Goal: Task Accomplishment & Management: Manage account settings

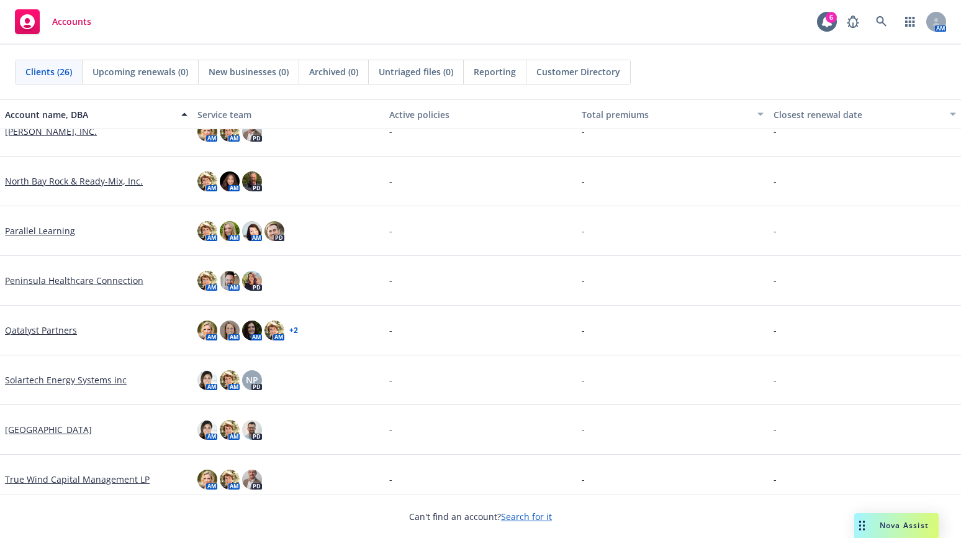
scroll to position [870, 0]
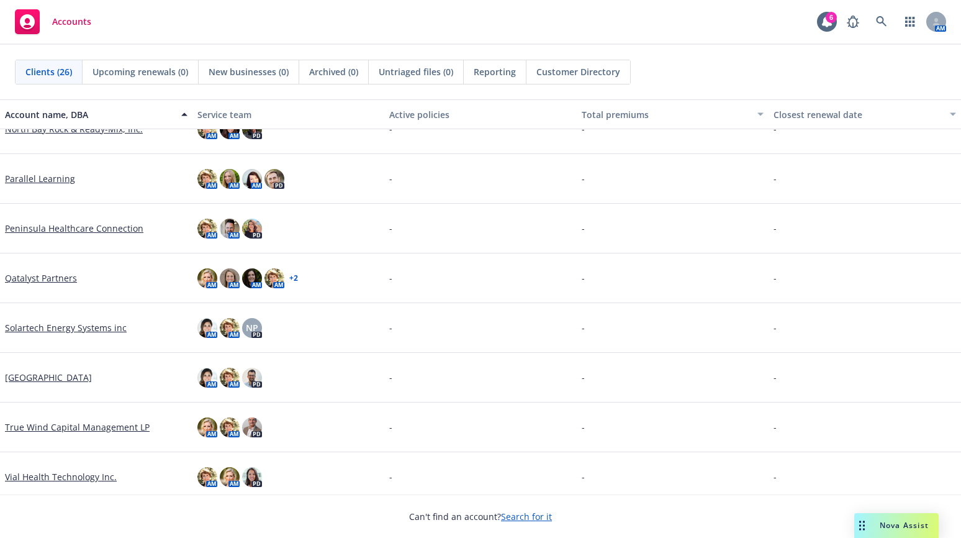
click at [49, 424] on link "True Wind Capital Management LP" at bounding box center [77, 426] width 145 height 13
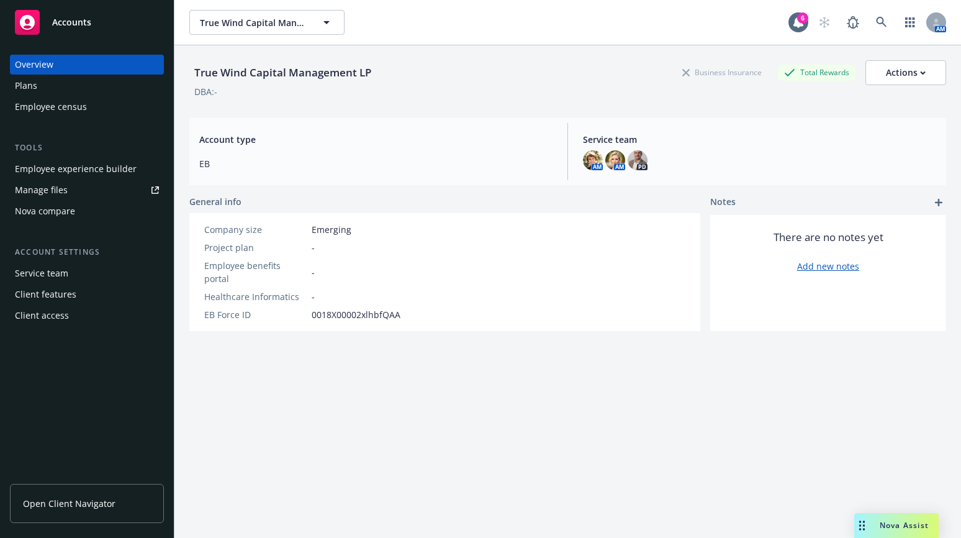
click at [71, 165] on div "Employee experience builder" at bounding box center [76, 169] width 122 height 20
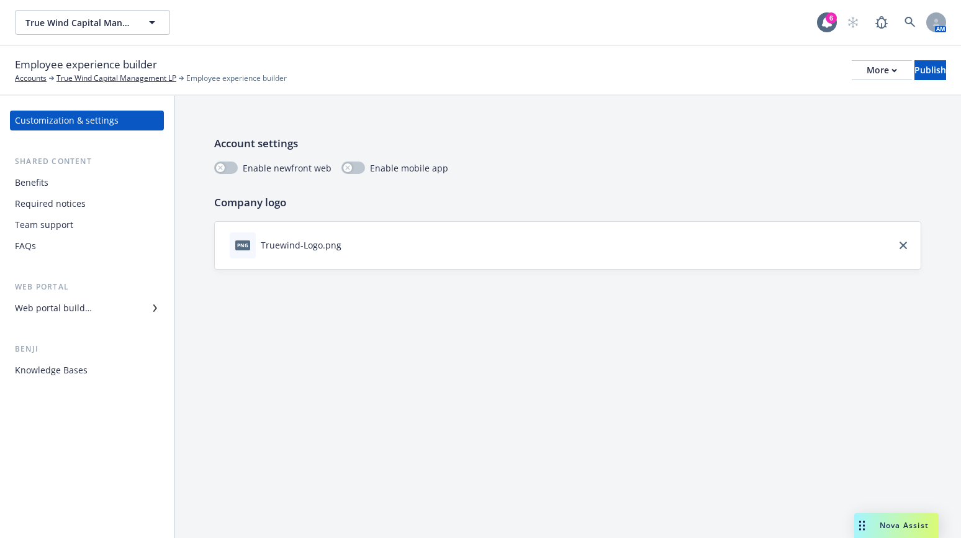
click at [37, 184] on div "Benefits" at bounding box center [32, 183] width 34 height 20
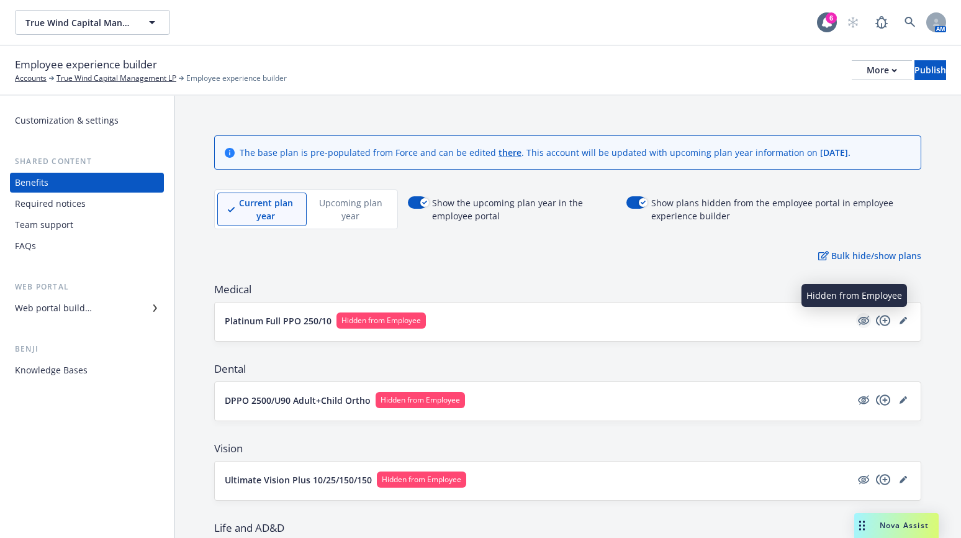
click at [860, 322] on icon "hidden" at bounding box center [865, 320] width 10 height 9
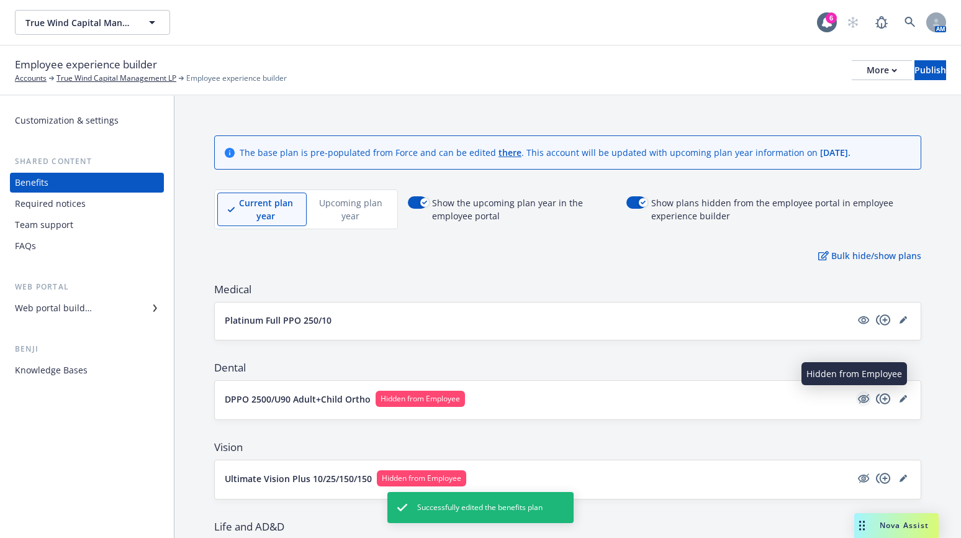
click at [856, 395] on icon "hidden" at bounding box center [863, 398] width 15 height 15
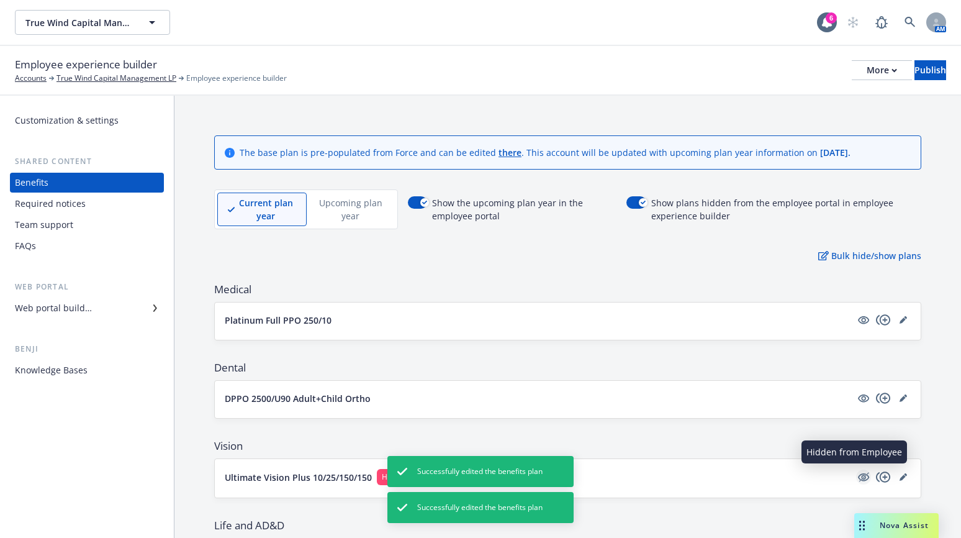
click at [857, 478] on icon "hidden" at bounding box center [863, 477] width 15 height 15
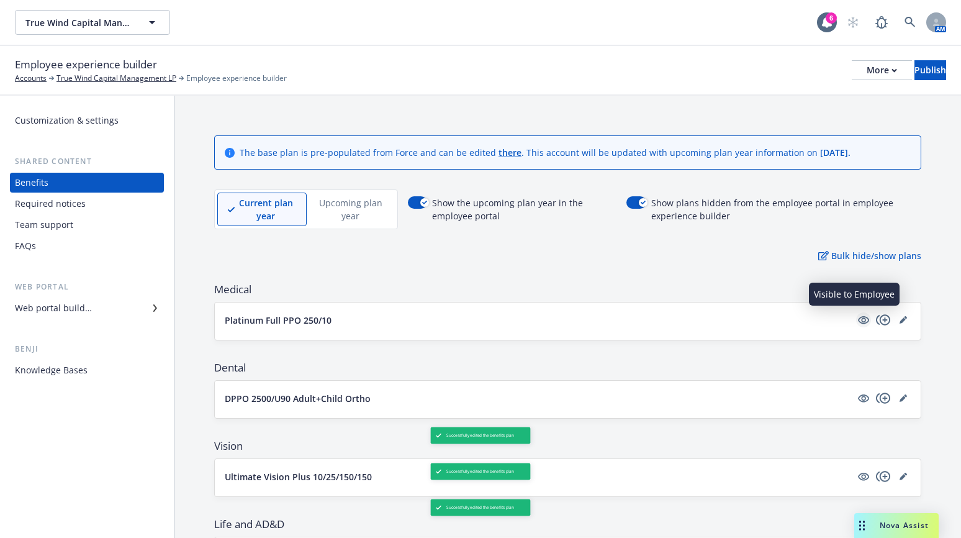
click at [856, 320] on link "visible" at bounding box center [863, 319] width 15 height 15
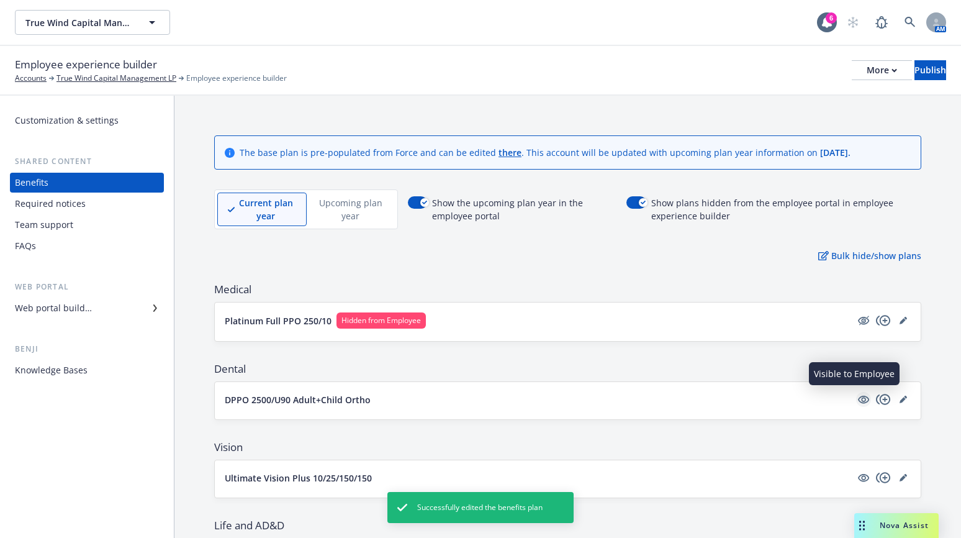
click at [858, 400] on icon "visible" at bounding box center [863, 399] width 11 height 11
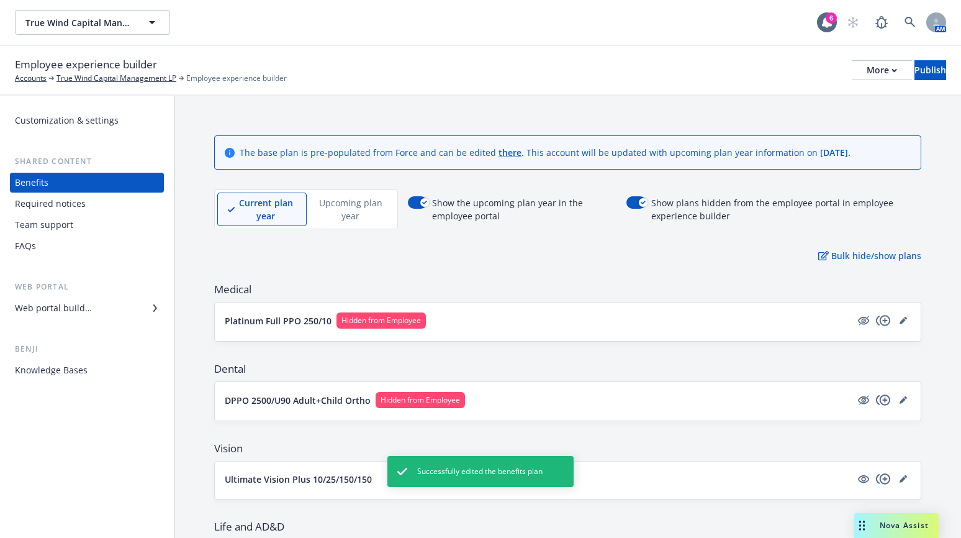
scroll to position [62, 0]
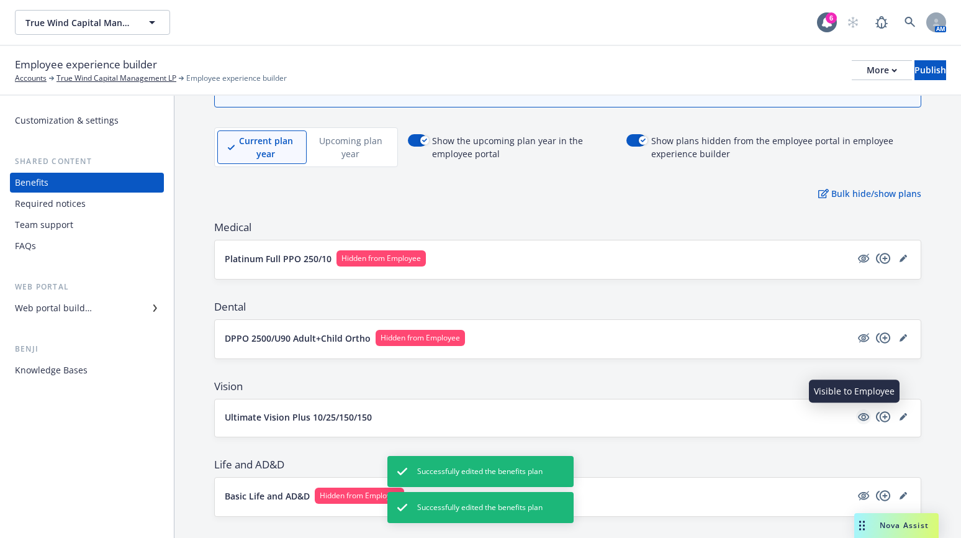
click at [858, 411] on icon "visible" at bounding box center [863, 416] width 11 height 11
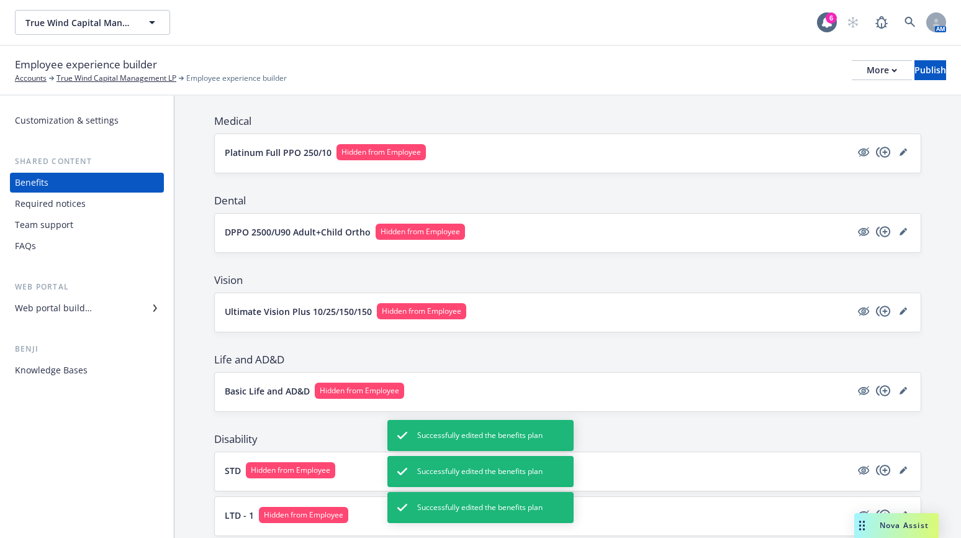
scroll to position [20, 0]
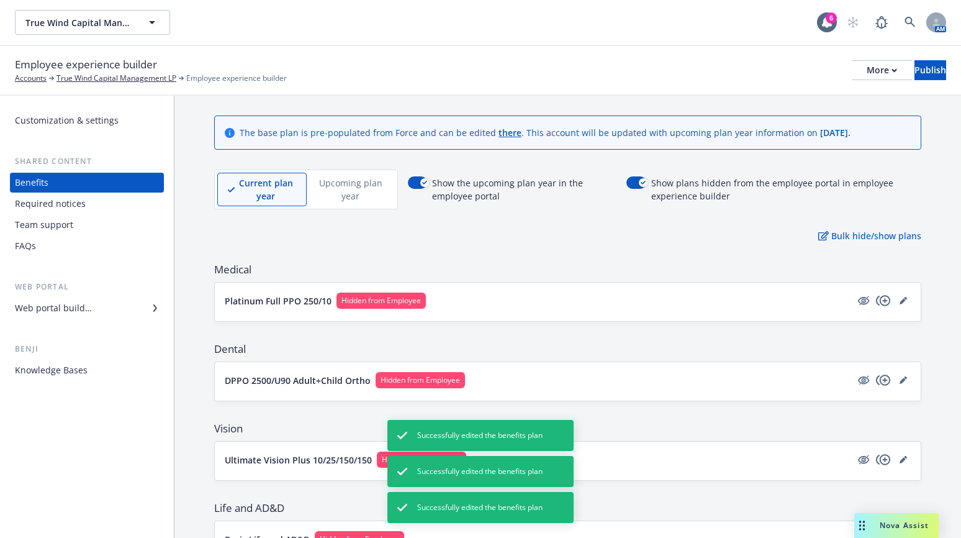
click at [365, 188] on p "Upcoming plan year" at bounding box center [350, 189] width 67 height 26
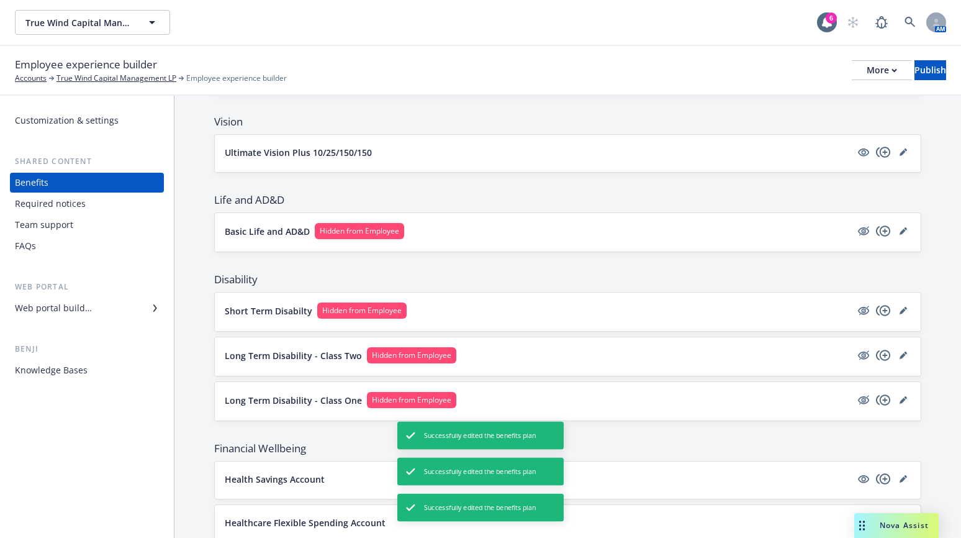
scroll to position [455, 0]
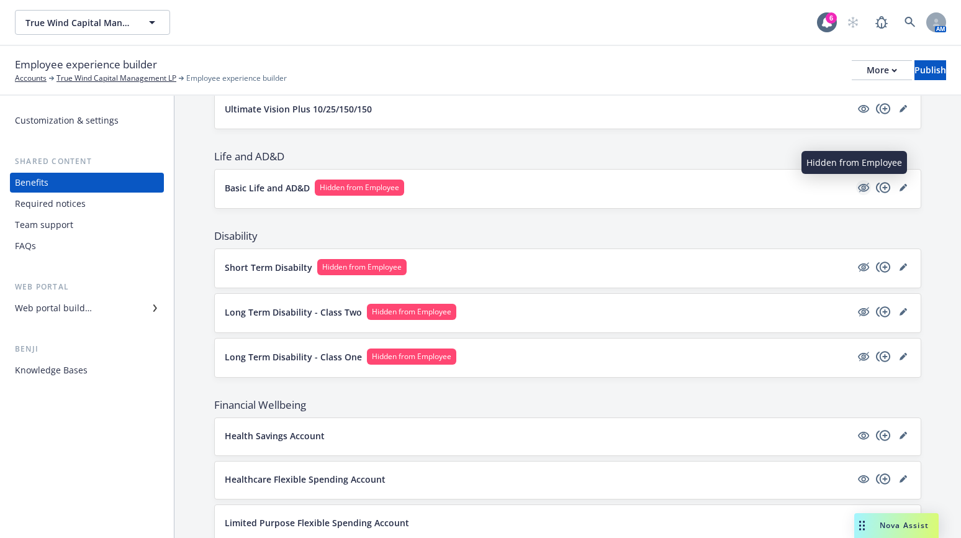
click at [856, 192] on icon "hidden" at bounding box center [863, 187] width 15 height 15
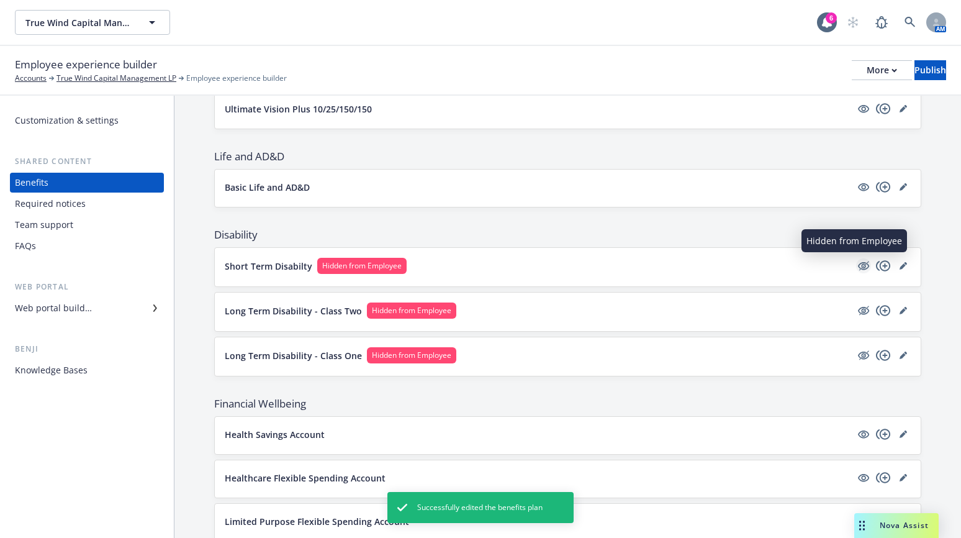
click at [856, 272] on icon "hidden" at bounding box center [863, 265] width 15 height 15
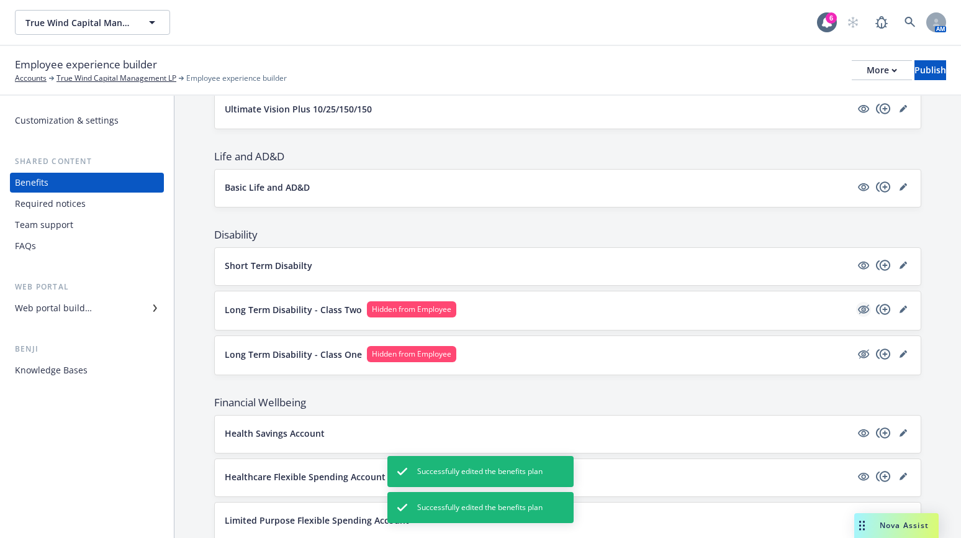
click at [856, 314] on icon "hidden" at bounding box center [863, 309] width 15 height 15
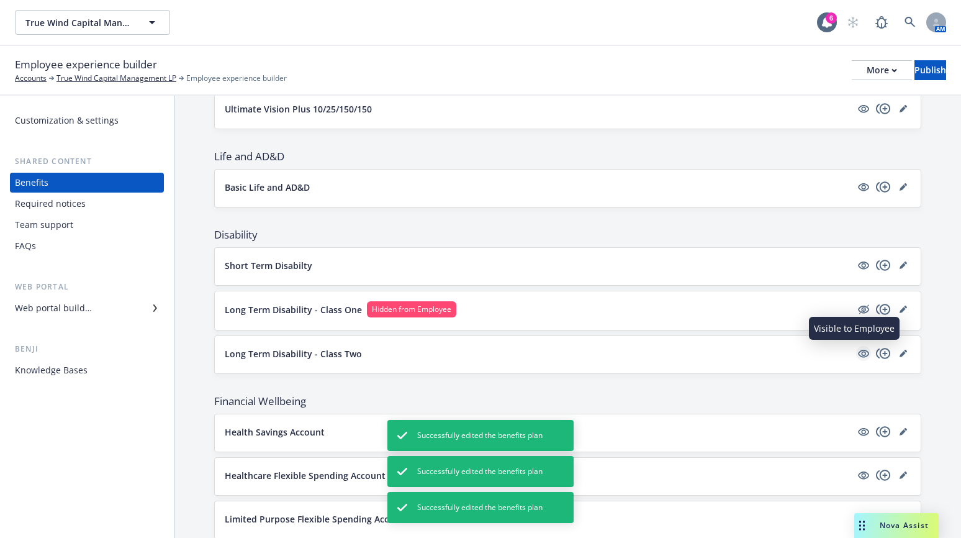
click at [858, 353] on icon "visible" at bounding box center [863, 354] width 11 height 8
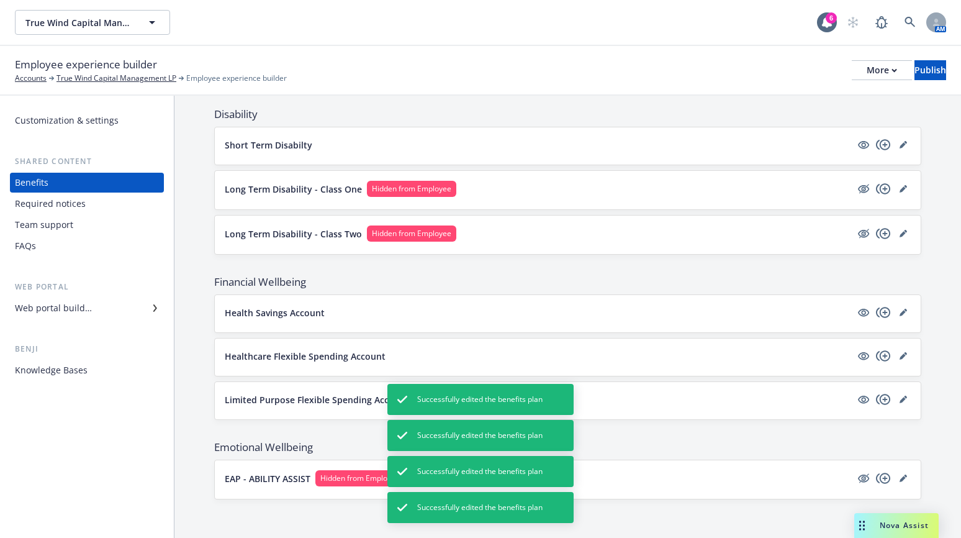
scroll to position [576, 0]
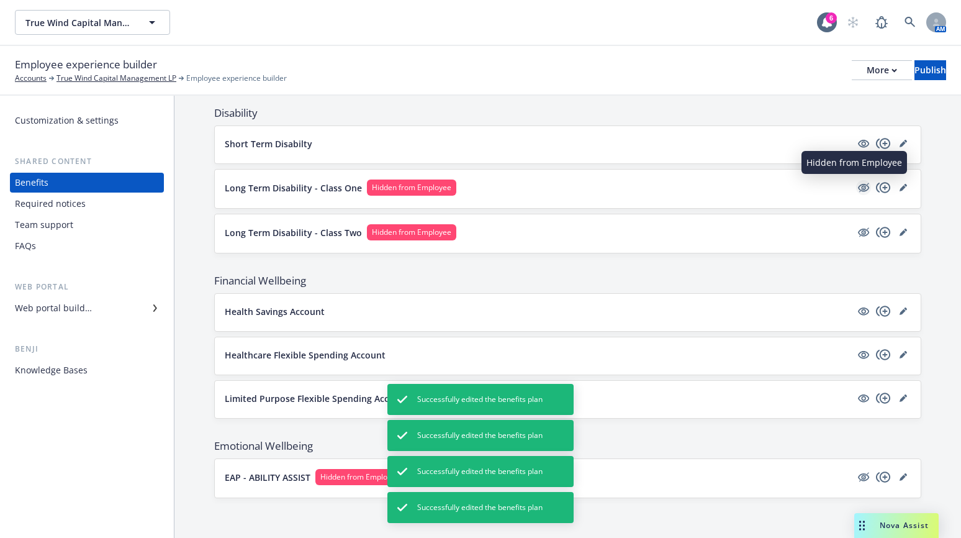
click at [856, 183] on icon "hidden" at bounding box center [863, 187] width 15 height 15
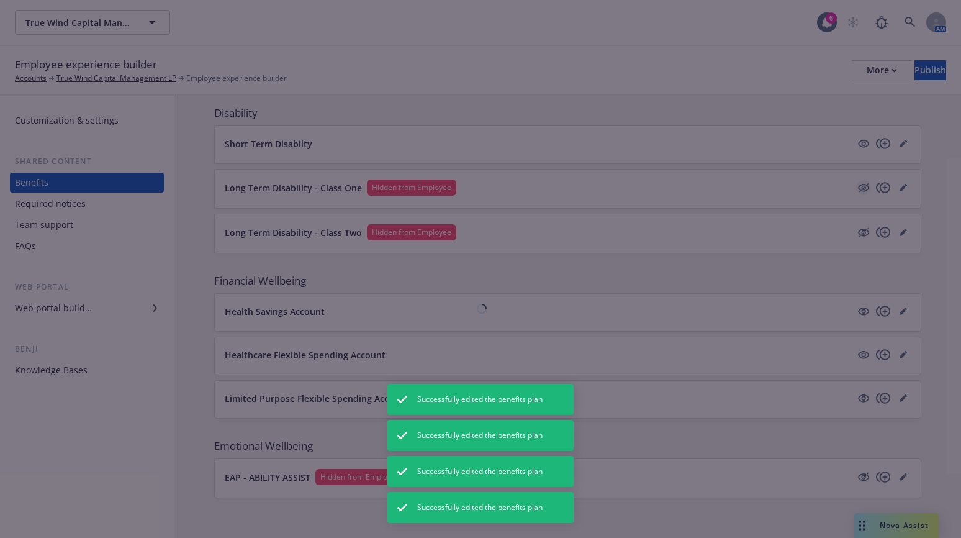
scroll to position [575, 0]
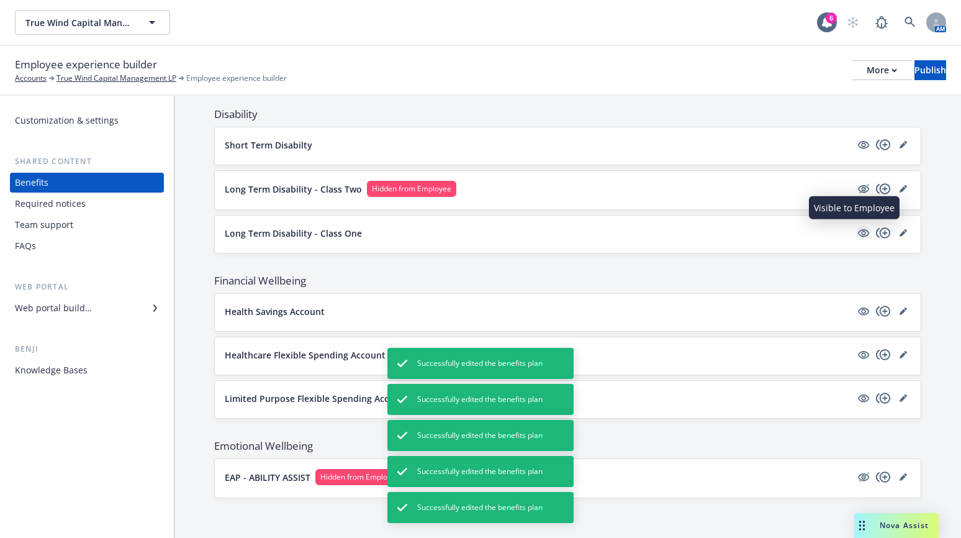
click at [858, 228] on icon "visible" at bounding box center [863, 232] width 11 height 11
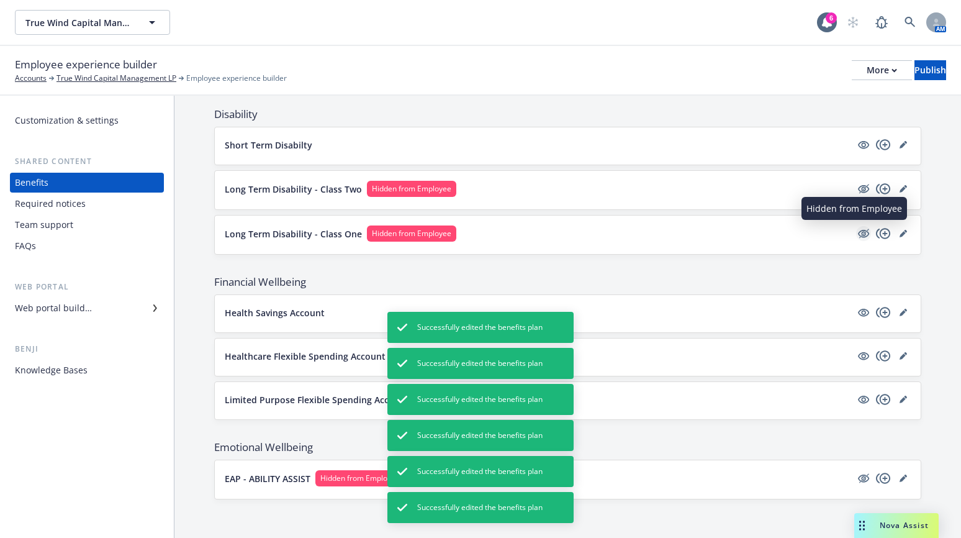
click at [860, 234] on icon "hidden" at bounding box center [863, 234] width 11 height 8
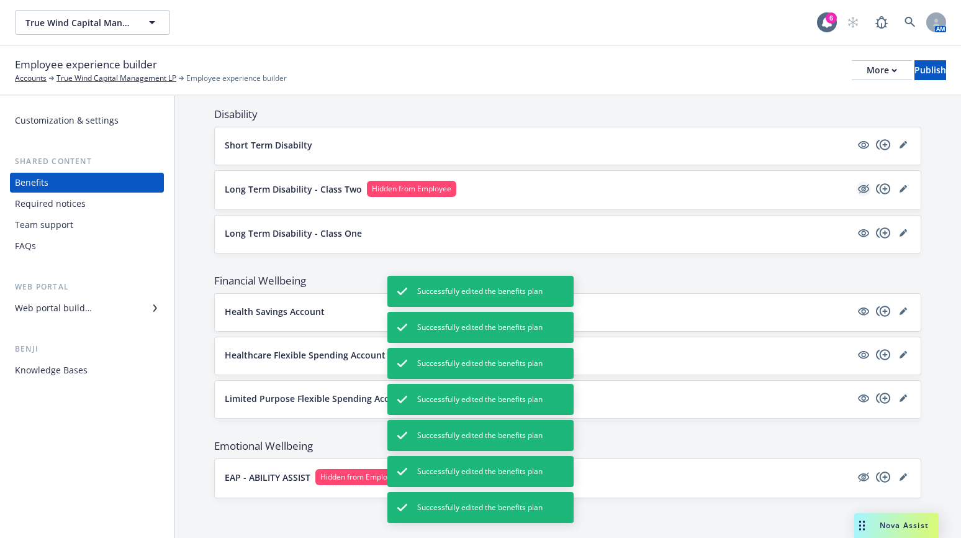
click at [858, 189] on icon "hidden" at bounding box center [863, 188] width 15 height 15
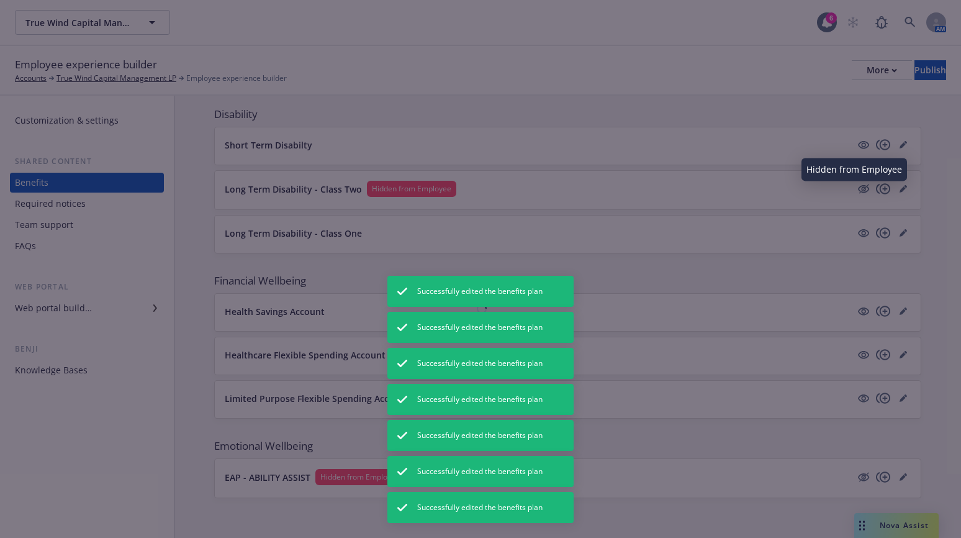
scroll to position [574, 0]
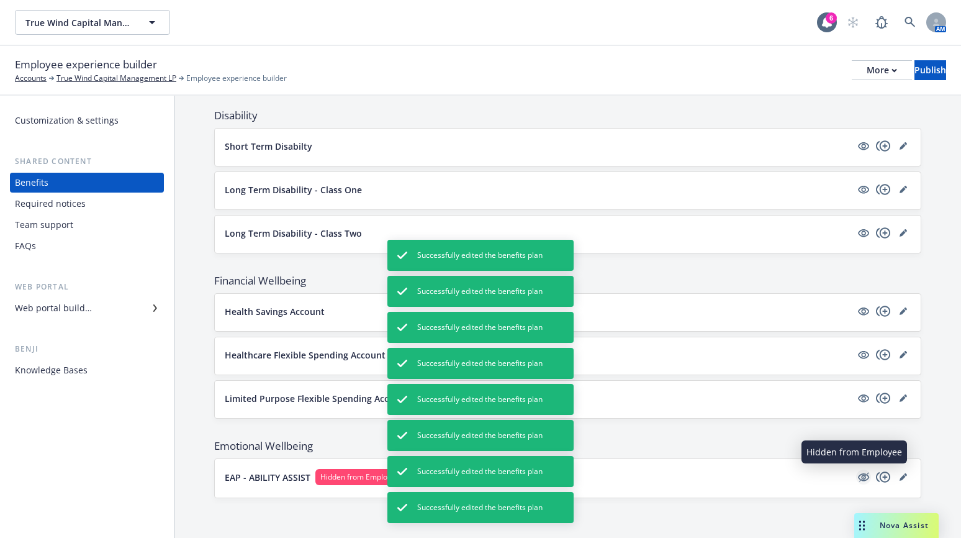
click at [858, 477] on icon "hidden" at bounding box center [863, 477] width 11 height 8
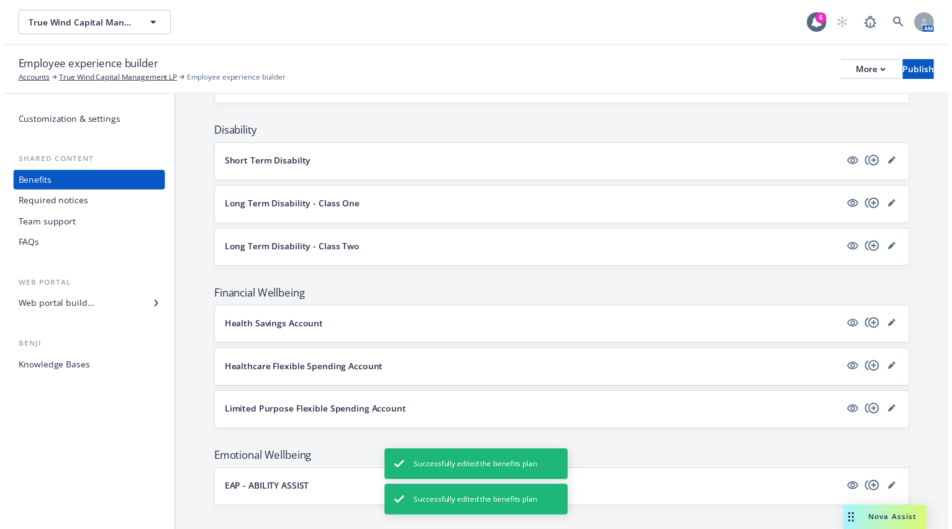
scroll to position [573, 0]
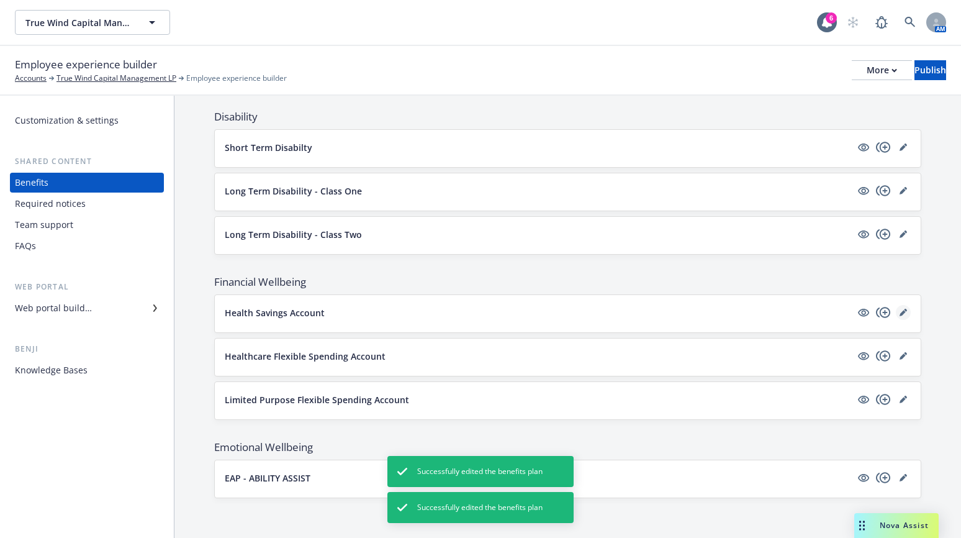
click at [900, 314] on icon "editPencil" at bounding box center [903, 312] width 7 height 7
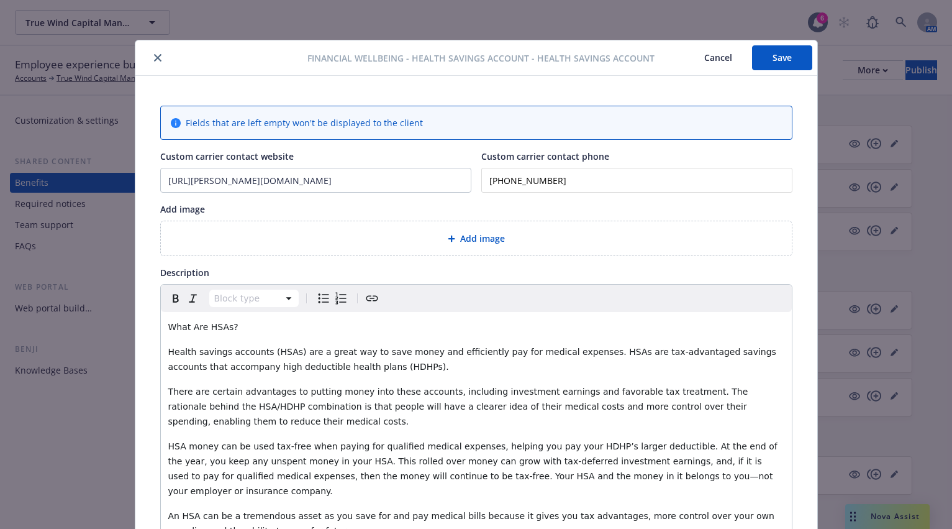
click at [758, 58] on button "Save" at bounding box center [782, 57] width 60 height 25
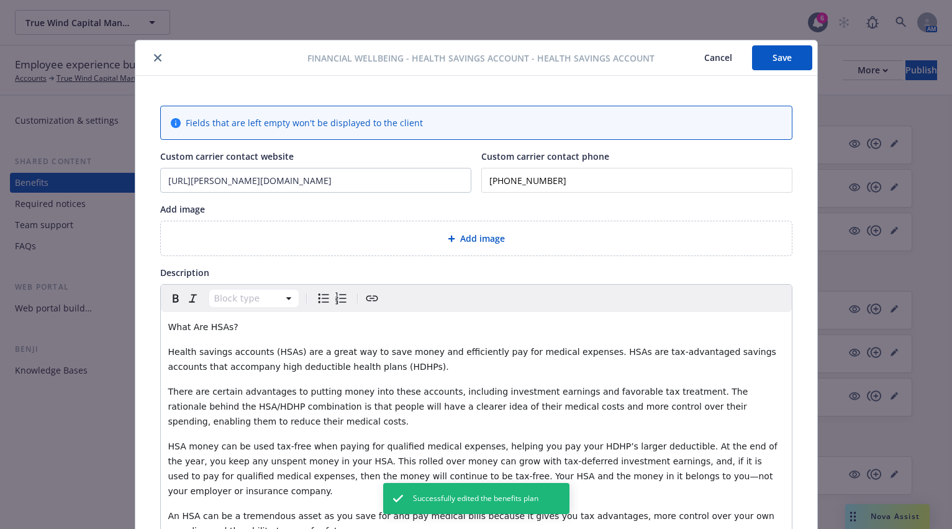
click at [154, 59] on icon "close" at bounding box center [157, 57] width 7 height 7
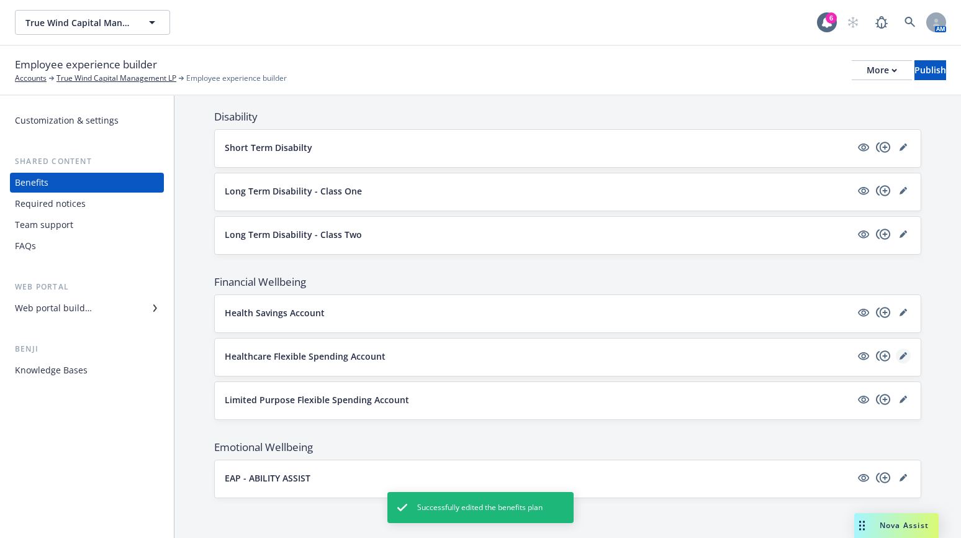
click at [900, 355] on icon "editPencil" at bounding box center [903, 355] width 7 height 7
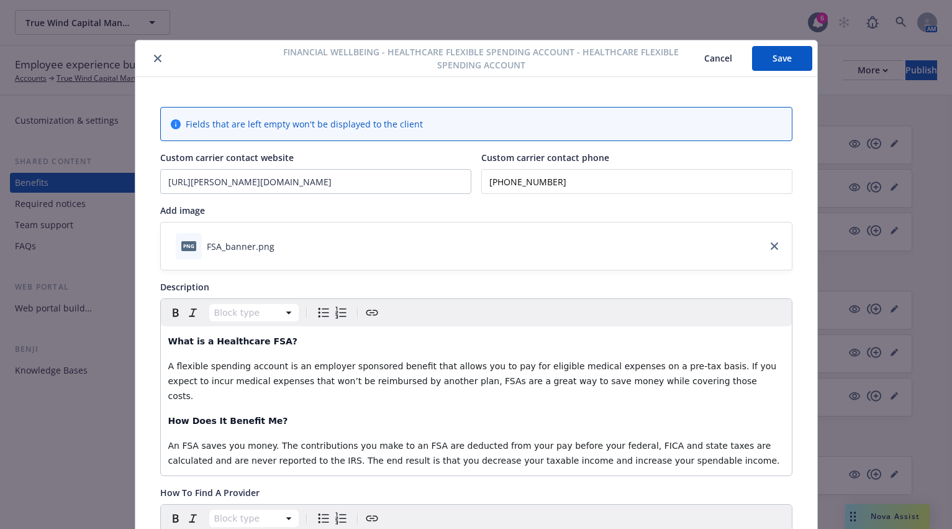
click at [152, 63] on button "close" at bounding box center [157, 58] width 15 height 15
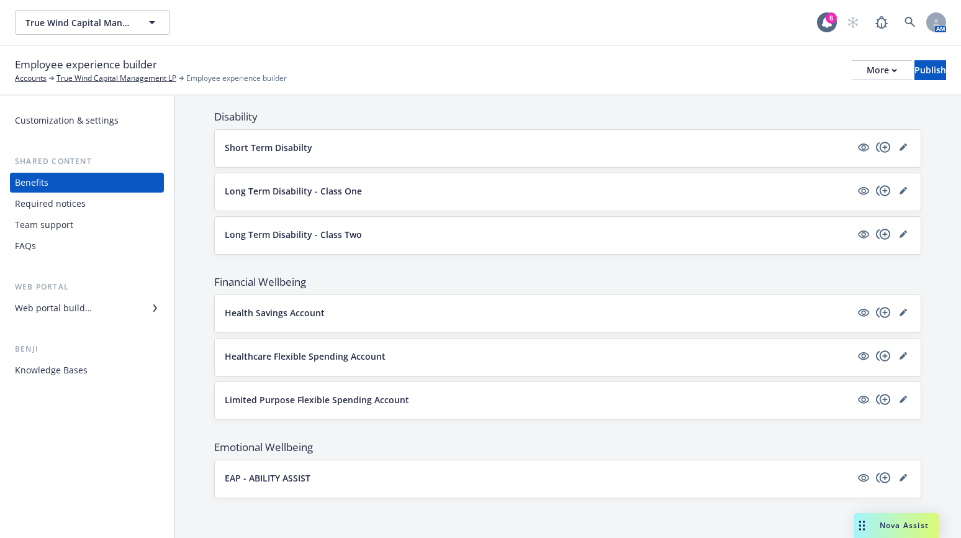
click at [592, 487] on div "EAP - ABILITY ASSIST" at bounding box center [568, 478] width 686 height 17
click at [267, 476] on p "EAP - ABILITY ASSIST" at bounding box center [268, 477] width 86 height 13
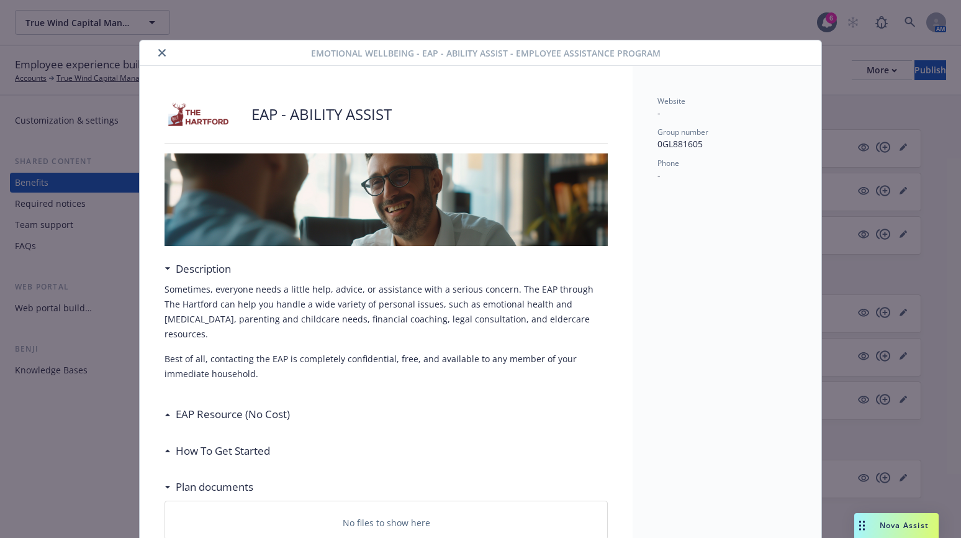
click at [171, 406] on div "EAP Resource (No Cost)" at bounding box center [230, 414] width 119 height 16
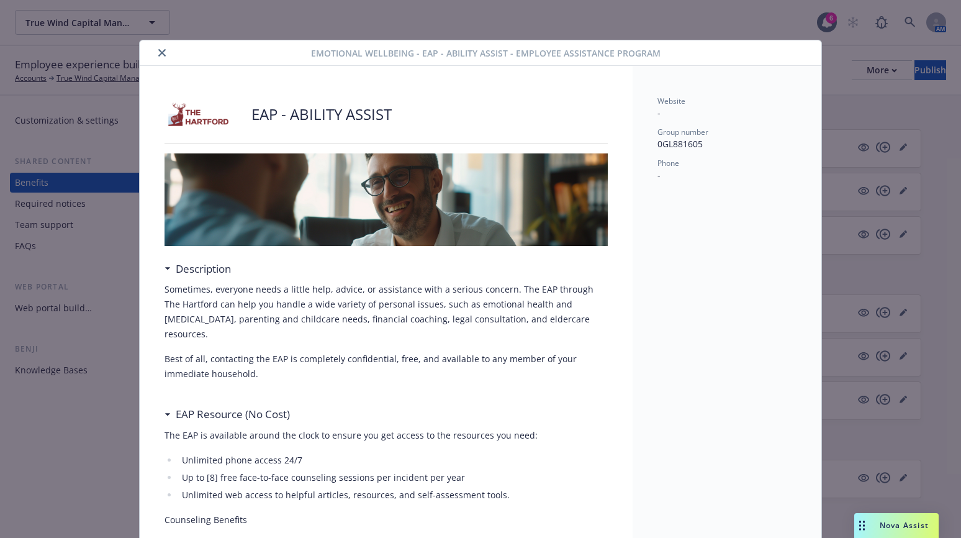
click at [158, 52] on icon "close" at bounding box center [161, 52] width 7 height 7
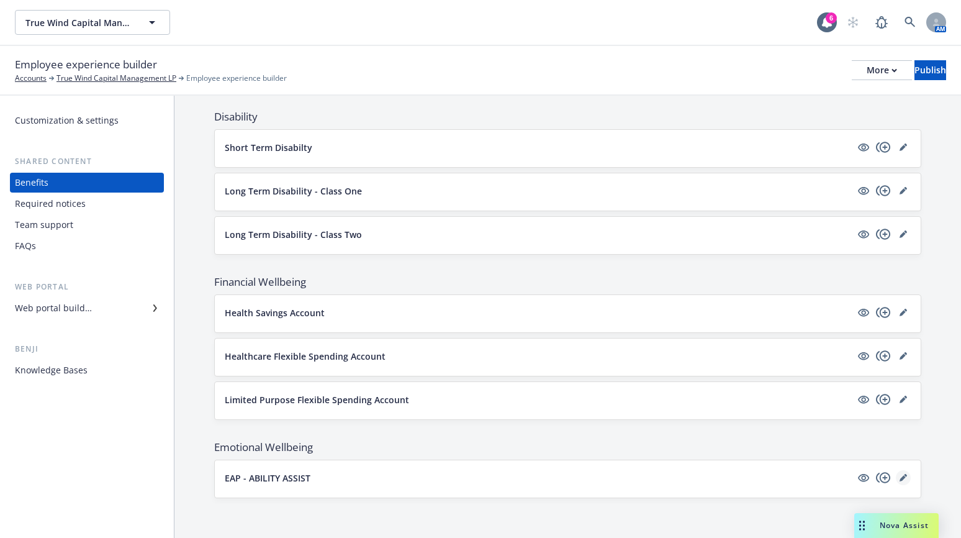
click at [900, 474] on icon "editPencil" at bounding box center [903, 477] width 7 height 7
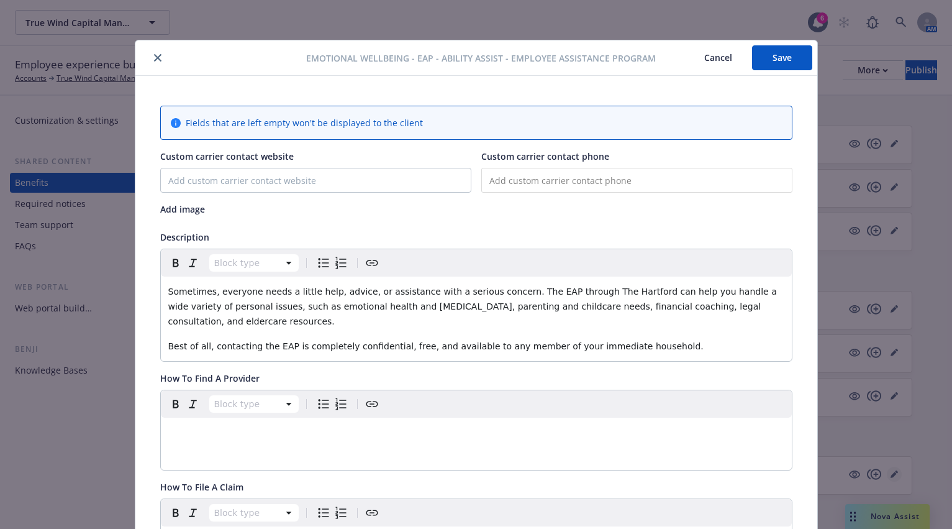
scroll to position [37, 0]
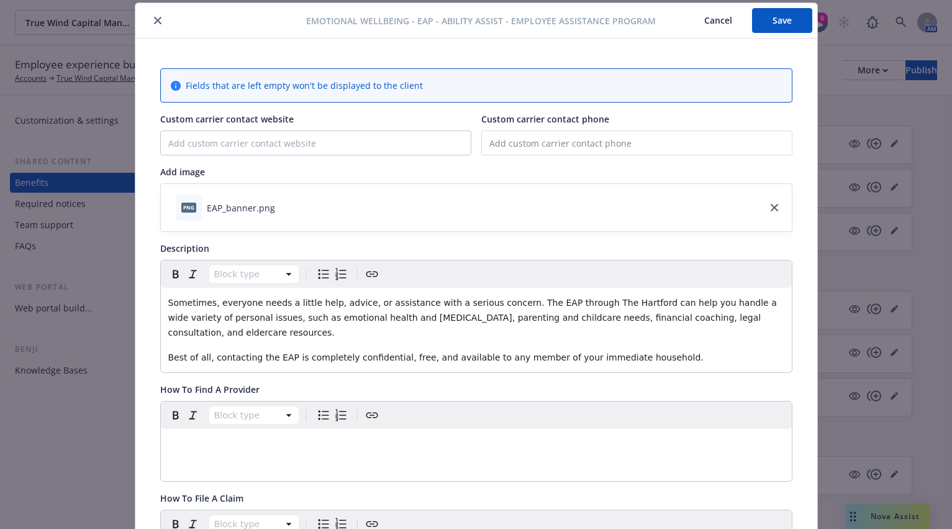
click at [507, 145] on input "tel" at bounding box center [636, 142] width 311 height 25
type input "(1__) ___-____"
type input "[PHONE_NUMBER]"
click at [165, 148] on input "Custom carrier contact website" at bounding box center [316, 143] width 310 height 24
paste input "[URL][DOMAIN_NAME]"
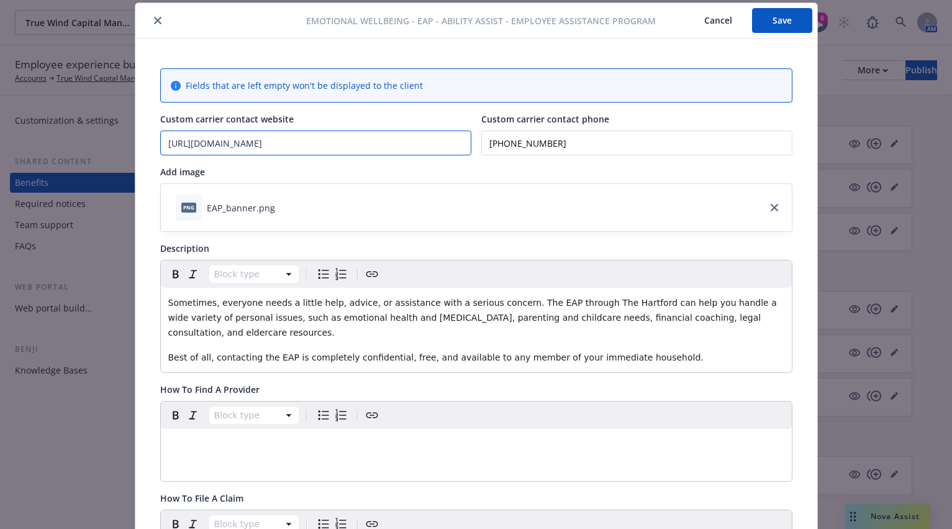
drag, startPoint x: 385, startPoint y: 148, endPoint x: 316, endPoint y: 148, distance: 68.9
click at [316, 148] on input "[URL][DOMAIN_NAME]" at bounding box center [316, 143] width 310 height 24
click at [766, 24] on button "Save" at bounding box center [782, 20] width 60 height 25
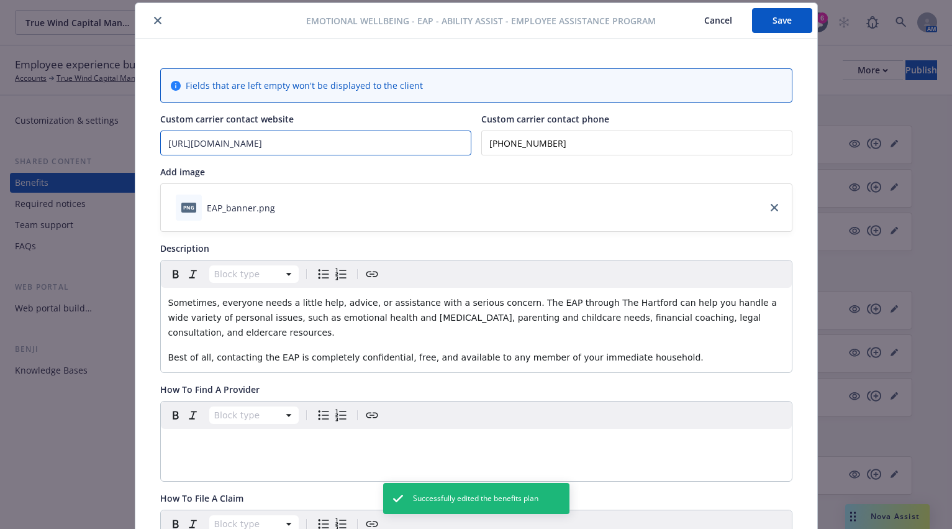
click at [320, 147] on input "[URL][DOMAIN_NAME]" at bounding box center [316, 143] width 310 height 24
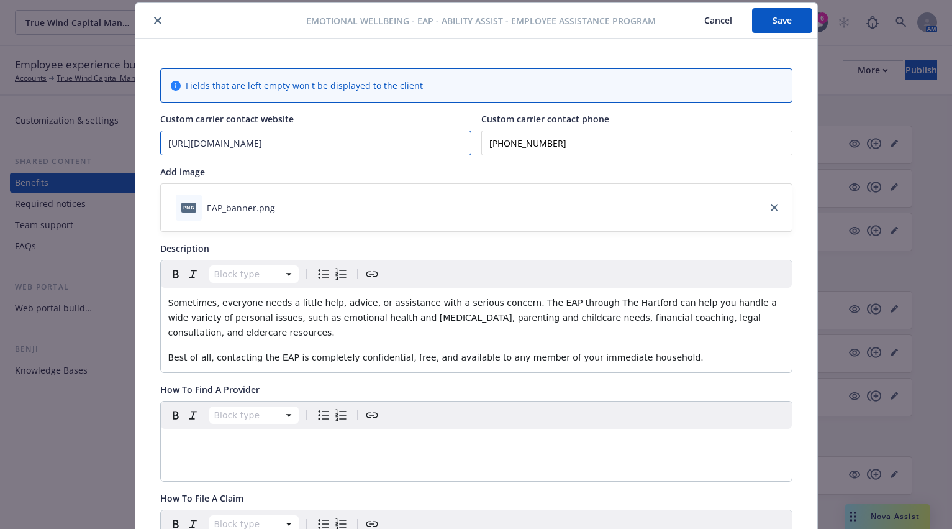
drag, startPoint x: 316, startPoint y: 143, endPoint x: 176, endPoint y: 143, distance: 139.7
click at [376, 139] on input "[URL][DOMAIN_NAME]" at bounding box center [316, 143] width 310 height 24
type input "[URL][DOMAIN_NAME]"
click at [766, 17] on button "Save" at bounding box center [782, 20] width 60 height 25
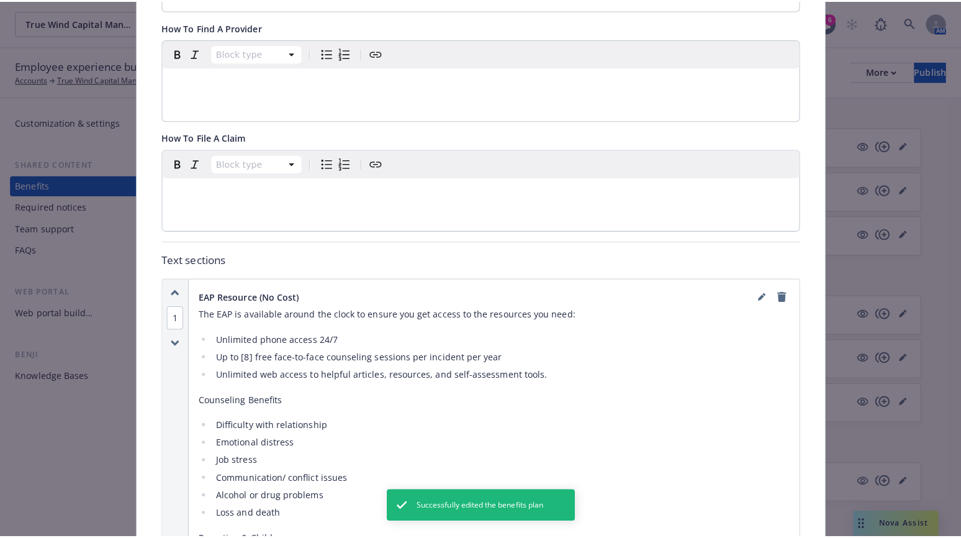
scroll to position [410, 0]
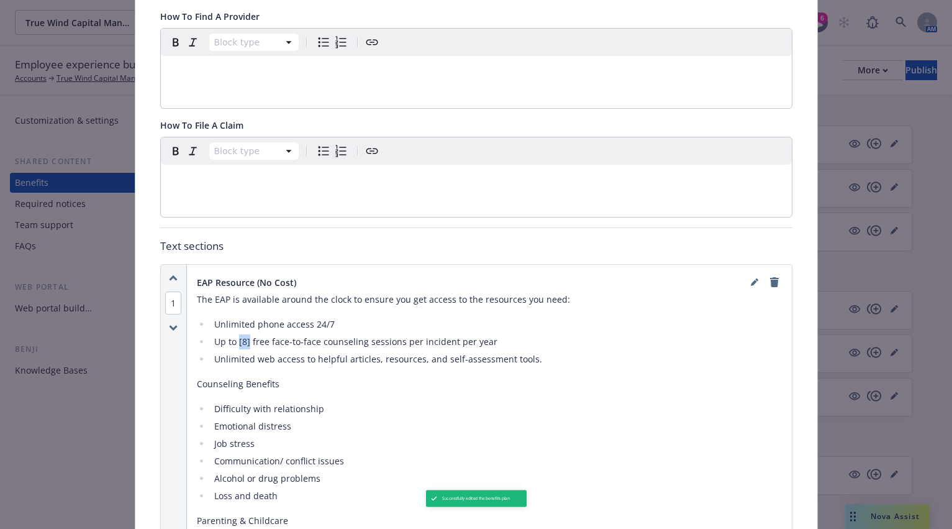
drag, startPoint x: 245, startPoint y: 342, endPoint x: 233, endPoint y: 343, distance: 11.9
click at [233, 343] on li "Up to [8] free face-to-face counseling sessions per incident per year" at bounding box center [496, 341] width 571 height 15
click at [751, 280] on icon "editPencil" at bounding box center [754, 281] width 7 height 7
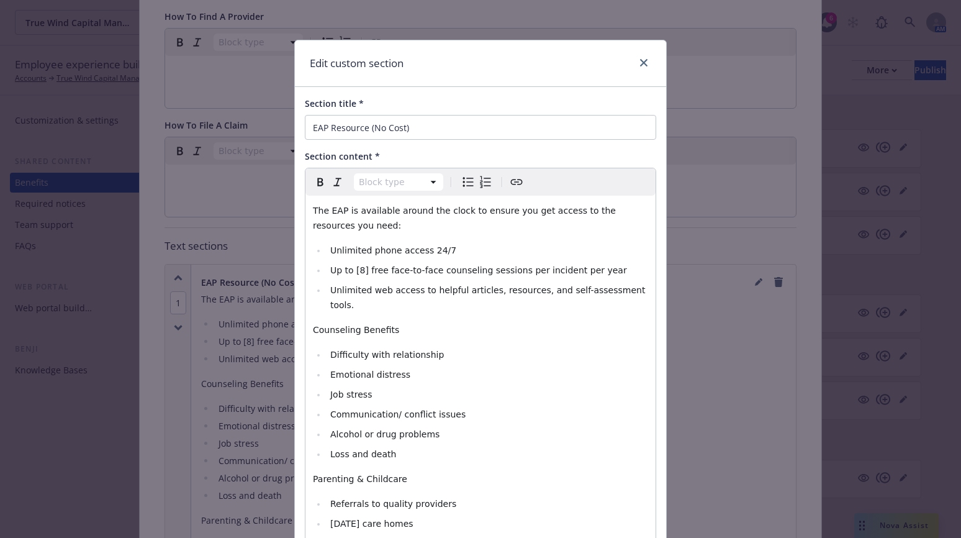
select select
drag, startPoint x: 360, startPoint y: 272, endPoint x: 350, endPoint y: 273, distance: 10.6
click at [350, 273] on span "Up to [8] free face-to-face counseling sessions per incident per year" at bounding box center [478, 270] width 297 height 10
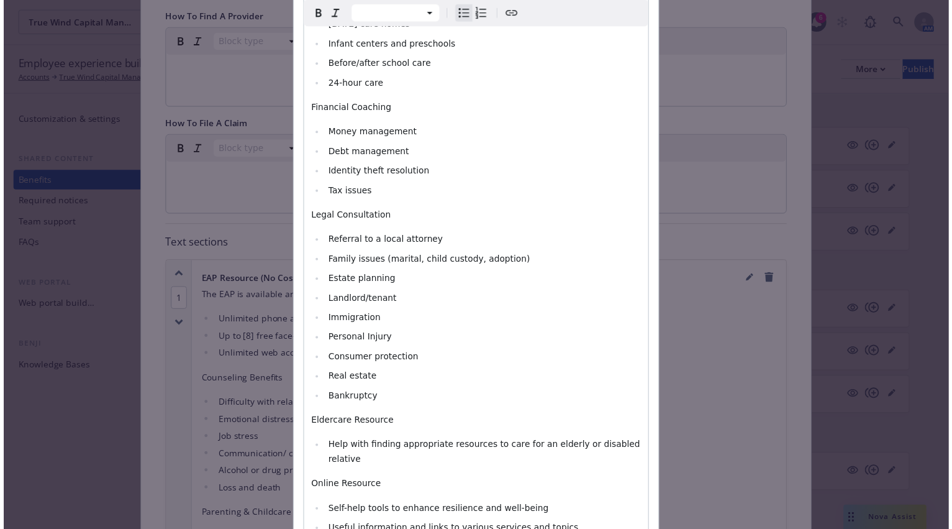
scroll to position [614, 0]
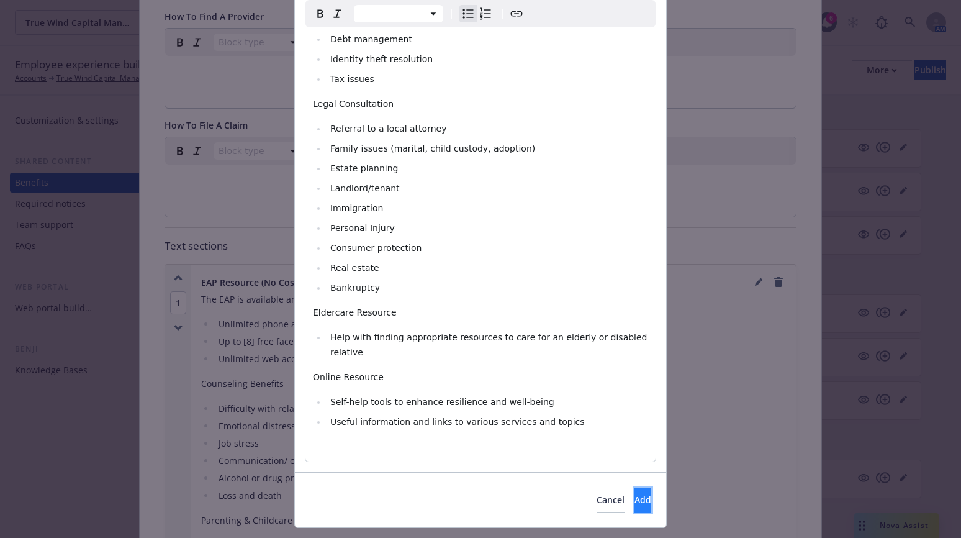
click at [635, 494] on span "Add" at bounding box center [643, 500] width 17 height 12
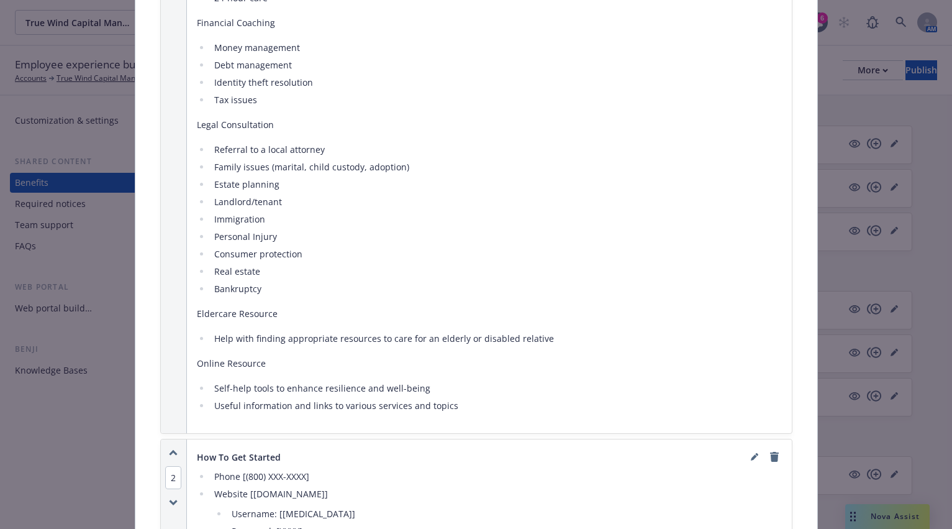
scroll to position [1031, 0]
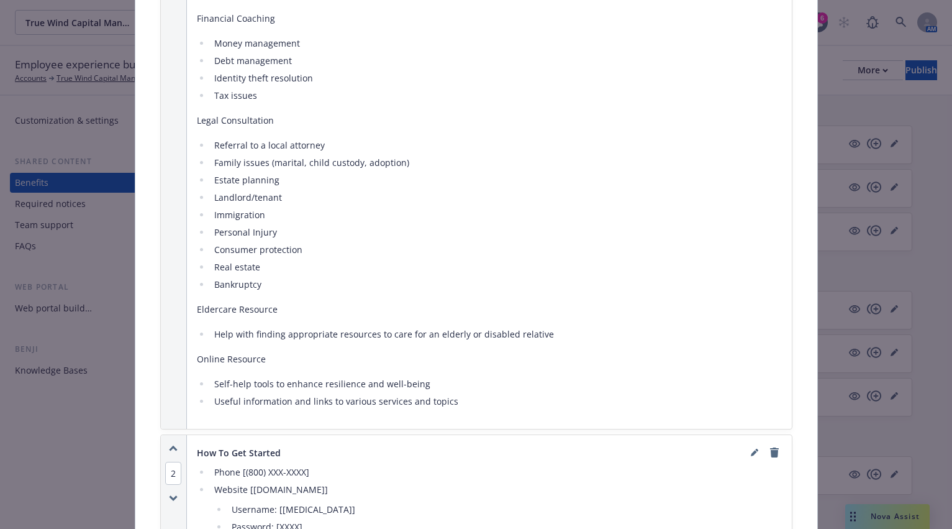
click at [289, 351] on div "The EAP is available around the clock to ensure you get access to the resources…" at bounding box center [489, 40] width 585 height 738
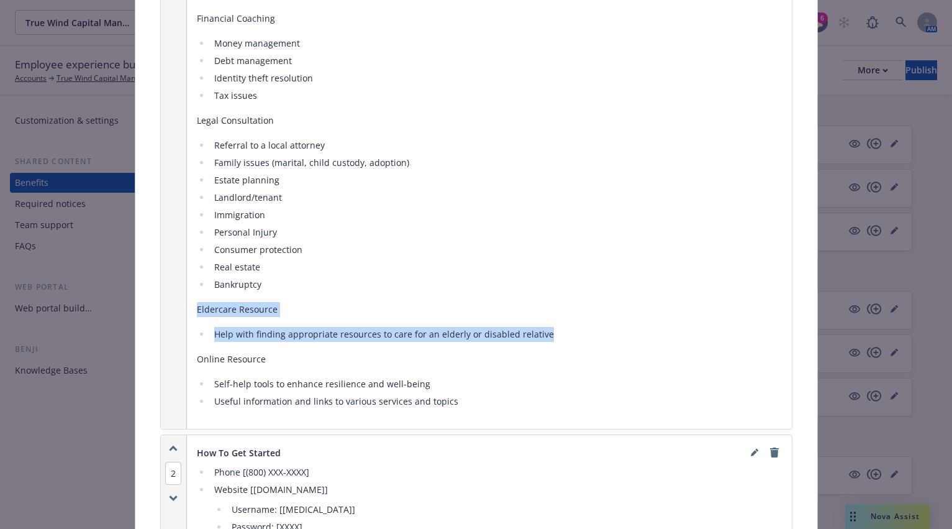
drag, startPoint x: 550, startPoint y: 329, endPoint x: 189, endPoint y: 294, distance: 362.5
click at [189, 294] on div "EAP Resource (No Cost) The EAP is available around the clock to ensure you get …" at bounding box center [489, 35] width 605 height 785
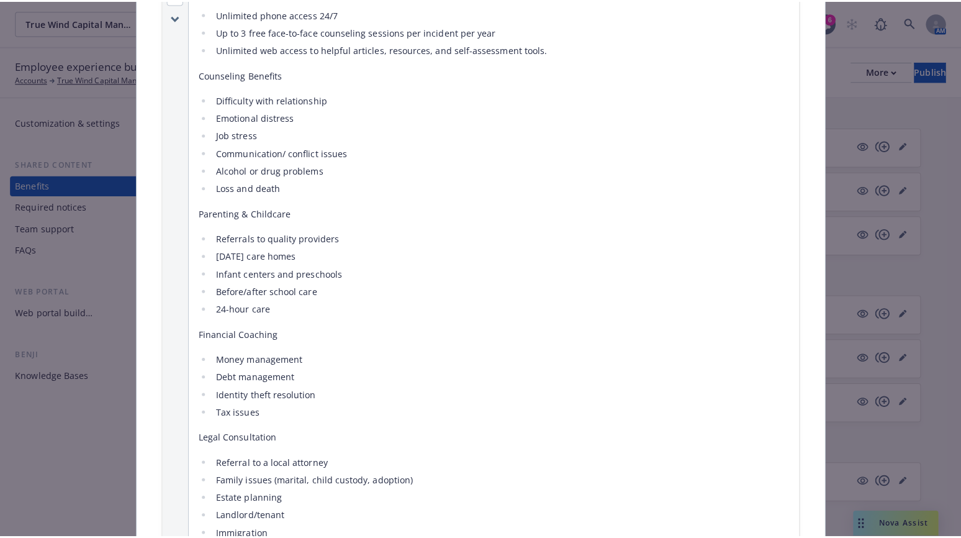
scroll to position [472, 0]
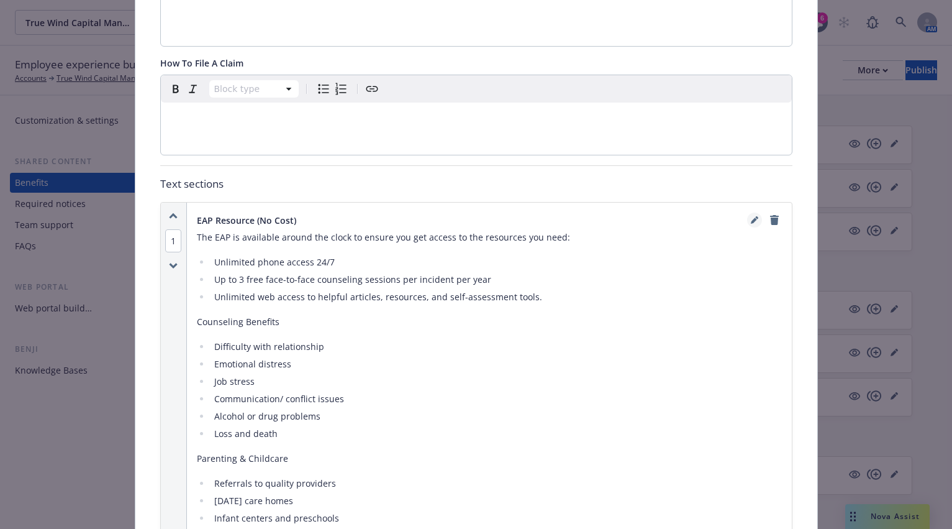
click at [751, 222] on icon "editPencil" at bounding box center [754, 221] width 6 height 6
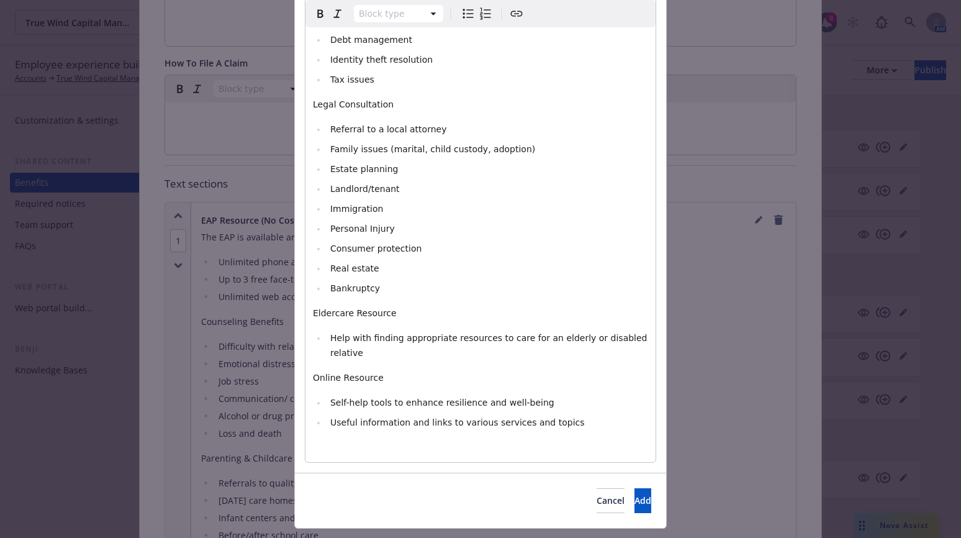
scroll to position [614, 0]
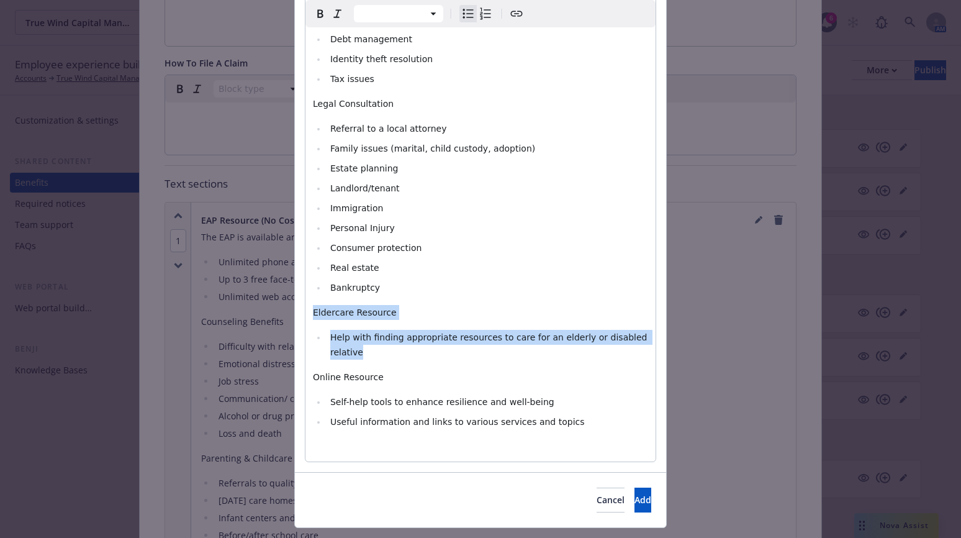
drag, startPoint x: 643, startPoint y: 320, endPoint x: 291, endPoint y: 294, distance: 352.5
select select "paragraph"
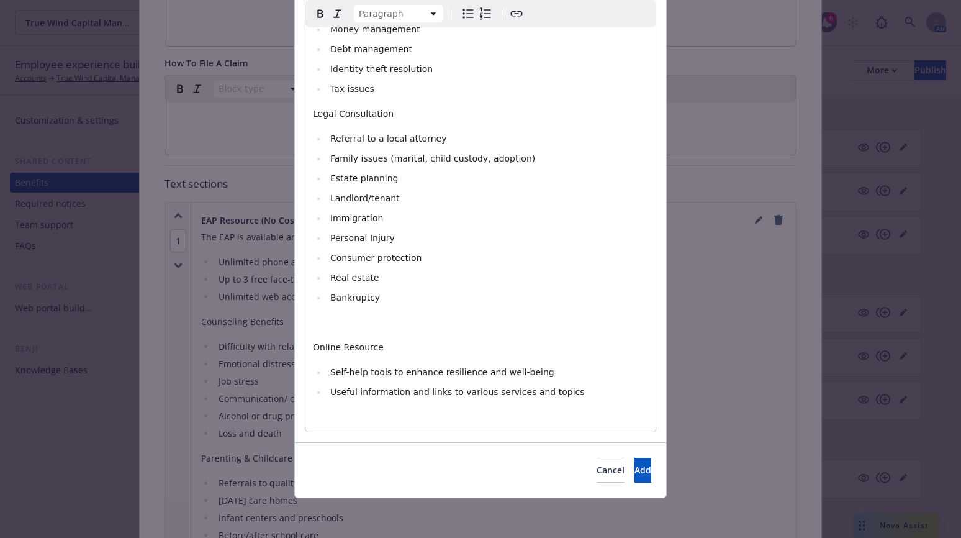
scroll to position [589, 0]
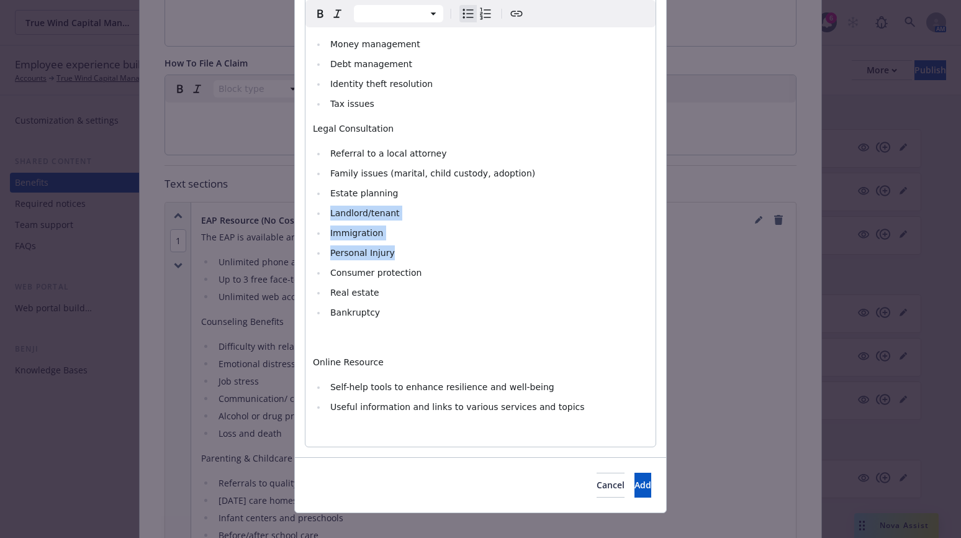
drag, startPoint x: 394, startPoint y: 238, endPoint x: 327, endPoint y: 199, distance: 77.1
click at [327, 199] on ul "Referral to a local attorney Family issues (marital, child custody, adoption) E…" at bounding box center [480, 233] width 335 height 174
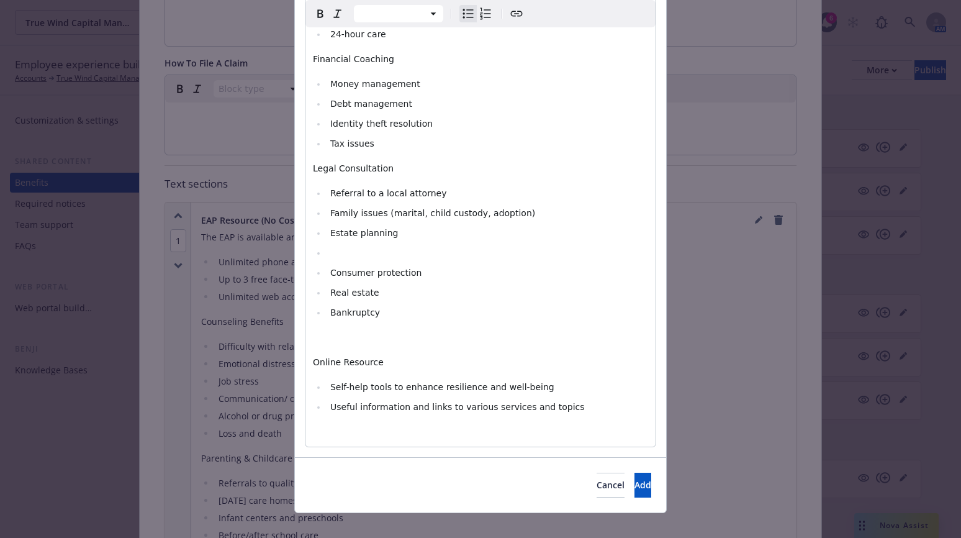
scroll to position [529, 0]
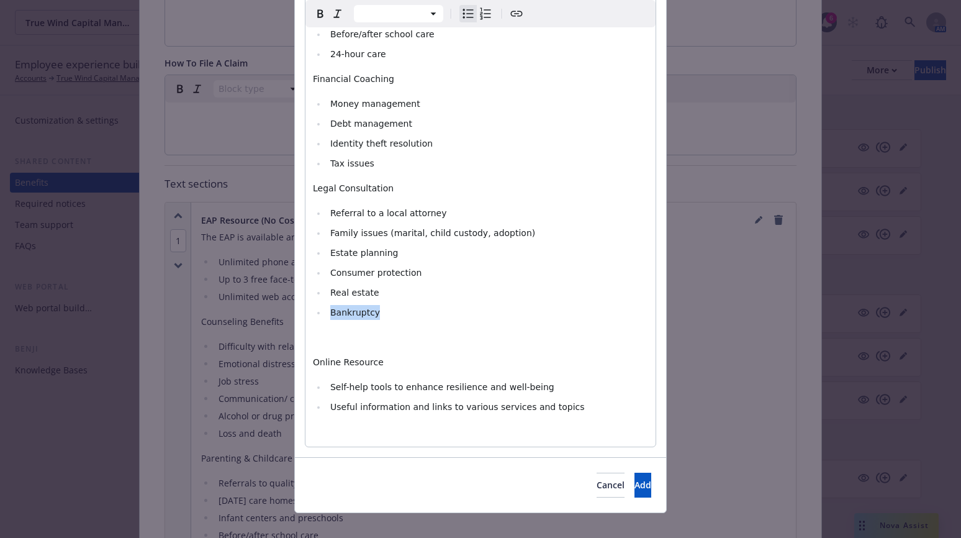
drag, startPoint x: 379, startPoint y: 302, endPoint x: 311, endPoint y: 304, distance: 67.7
click at [327, 305] on li "Bankruptcy" at bounding box center [488, 312] width 322 height 15
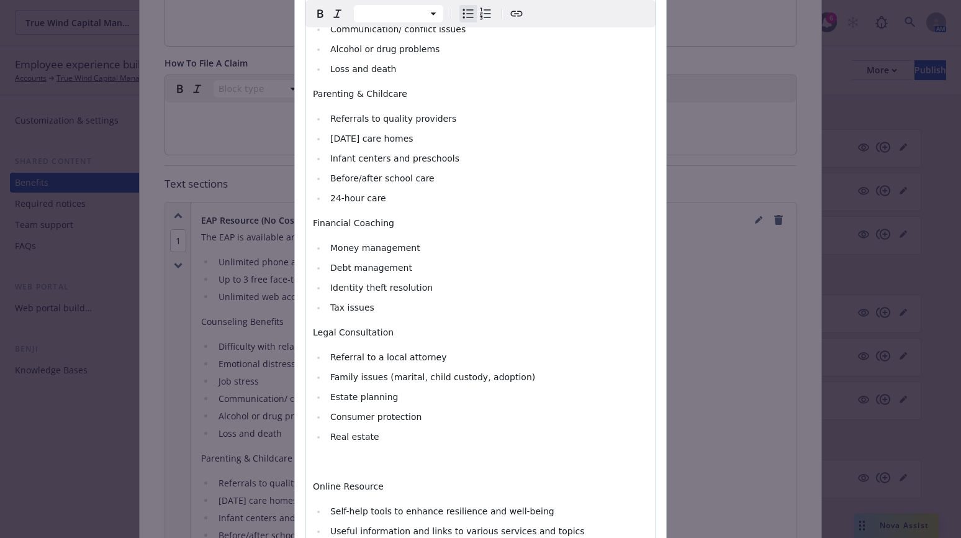
scroll to position [323, 0]
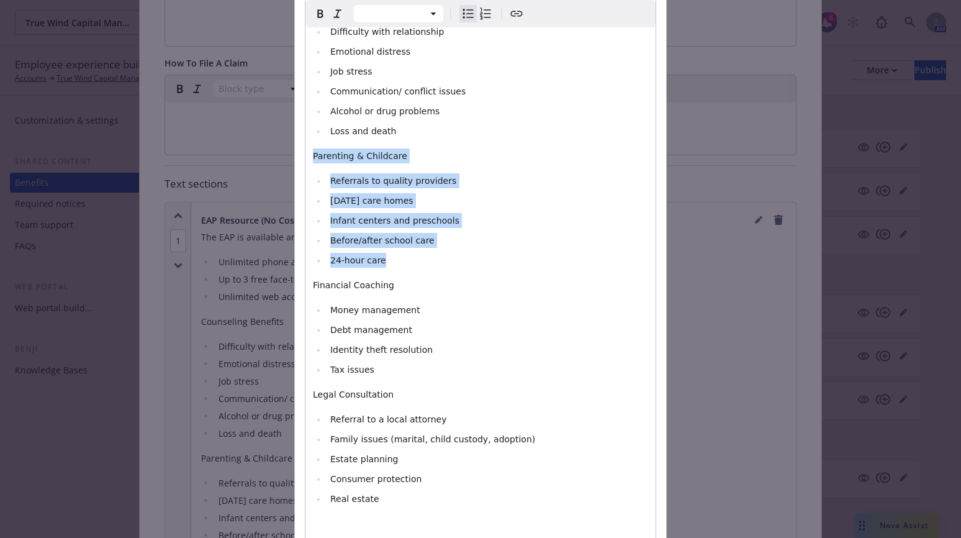
drag, startPoint x: 377, startPoint y: 246, endPoint x: 416, endPoint y: 170, distance: 85.8
click at [306, 146] on div "The EAP is available around the clock to ensure you get access to the resources…" at bounding box center [481, 253] width 350 height 760
click at [535, 193] on li "[DATE] care homes" at bounding box center [488, 200] width 322 height 15
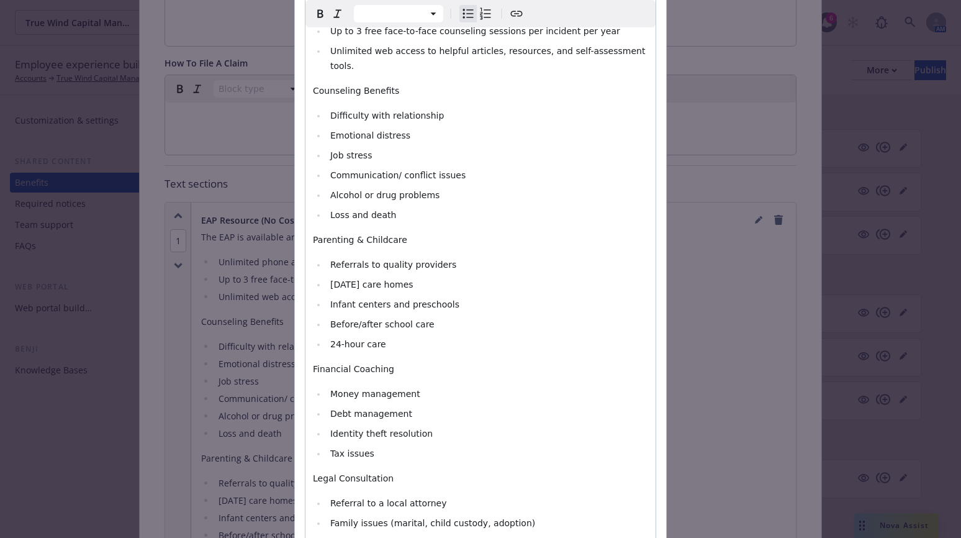
scroll to position [261, 0]
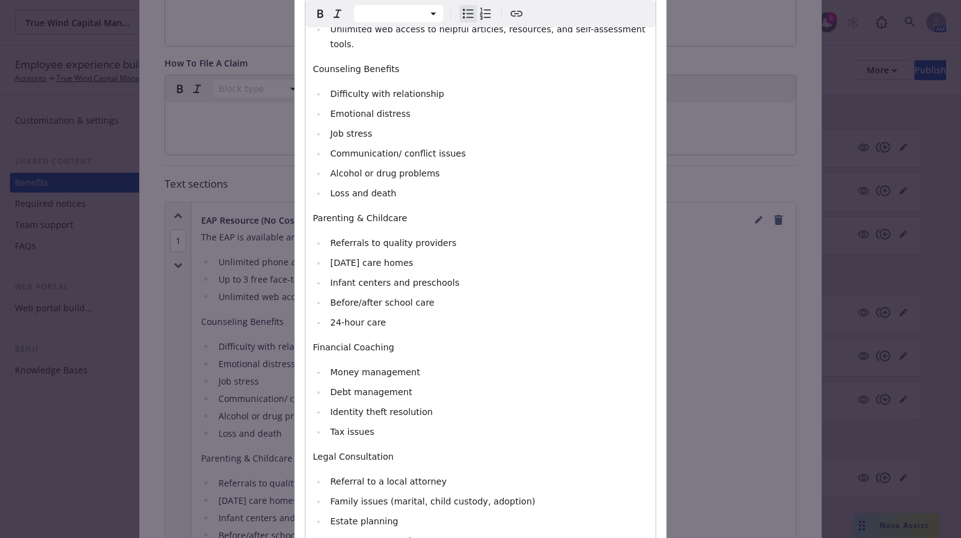
click at [438, 235] on li "Referrals to quality providers" at bounding box center [488, 242] width 322 height 15
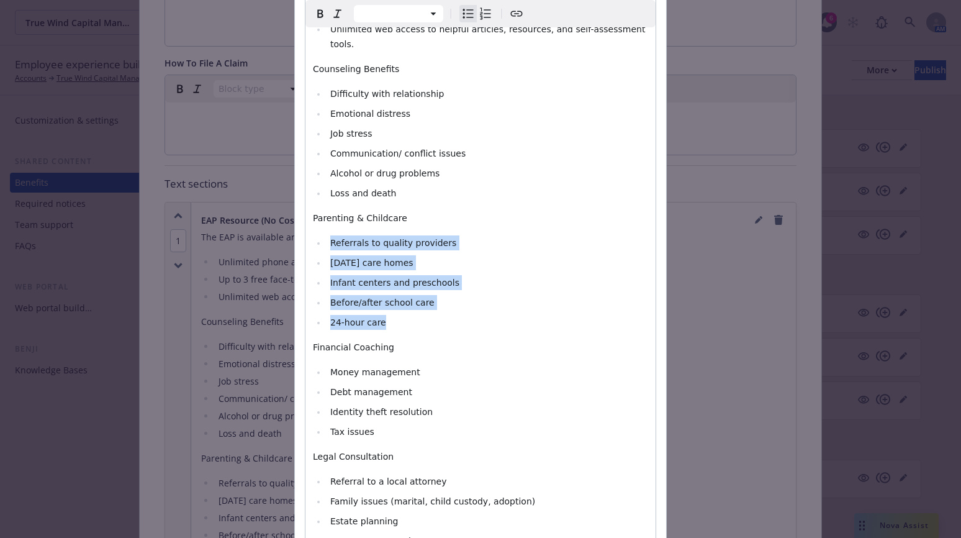
drag, startPoint x: 387, startPoint y: 311, endPoint x: 322, endPoint y: 229, distance: 104.3
click at [322, 235] on ul "Referrals to quality providers [DATE] care homes Infant centers and preschools …" at bounding box center [480, 282] width 335 height 94
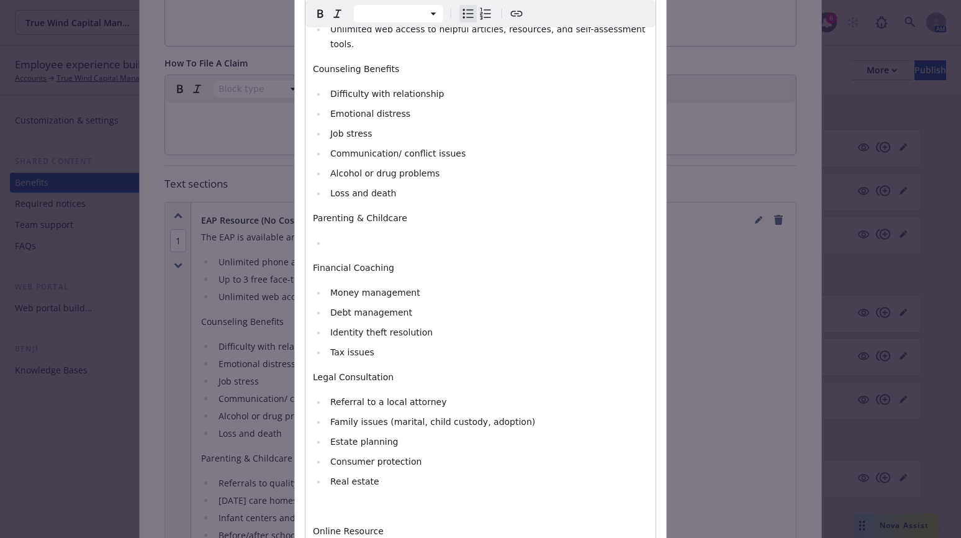
select select "paragraph"
drag, startPoint x: 414, startPoint y: 209, endPoint x: 305, endPoint y: 206, distance: 108.7
click at [306, 206] on div "The EAP is available around the clock to ensure you get access to the resources…" at bounding box center [481, 275] width 350 height 681
select select
click at [406, 186] on li "Loss and death" at bounding box center [488, 193] width 322 height 15
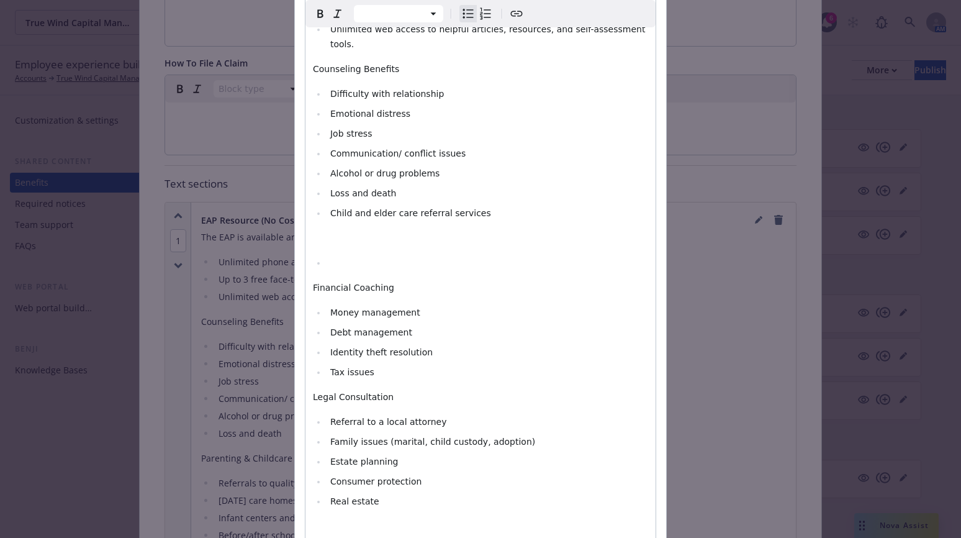
click at [375, 256] on div "The EAP is available around the clock to ensure you get access to the resources…" at bounding box center [481, 285] width 350 height 701
drag, startPoint x: 610, startPoint y: 176, endPoint x: 596, endPoint y: 217, distance: 42.6
click at [607, 186] on li "Loss and death" at bounding box center [488, 193] width 322 height 15
click at [306, 249] on div "The EAP is available around the clock to ensure you get access to the resources…" at bounding box center [481, 285] width 350 height 701
select select "paragraph"
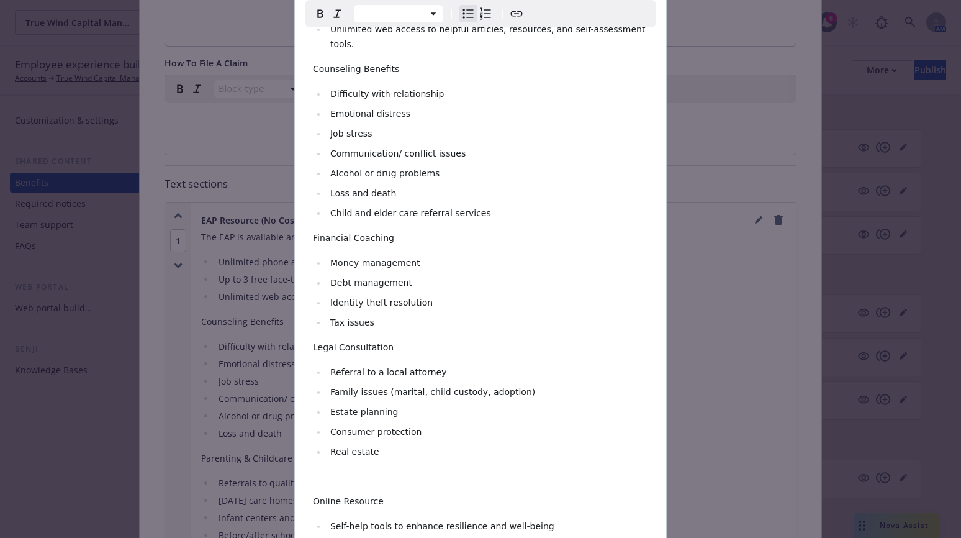
select select "paragraph"
click at [363, 469] on p "editable markdown" at bounding box center [480, 476] width 335 height 15
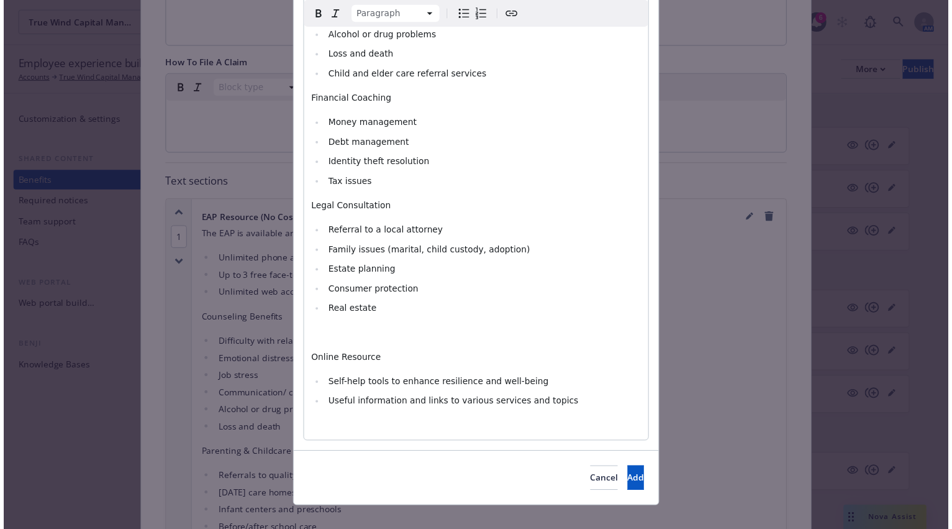
scroll to position [400, 0]
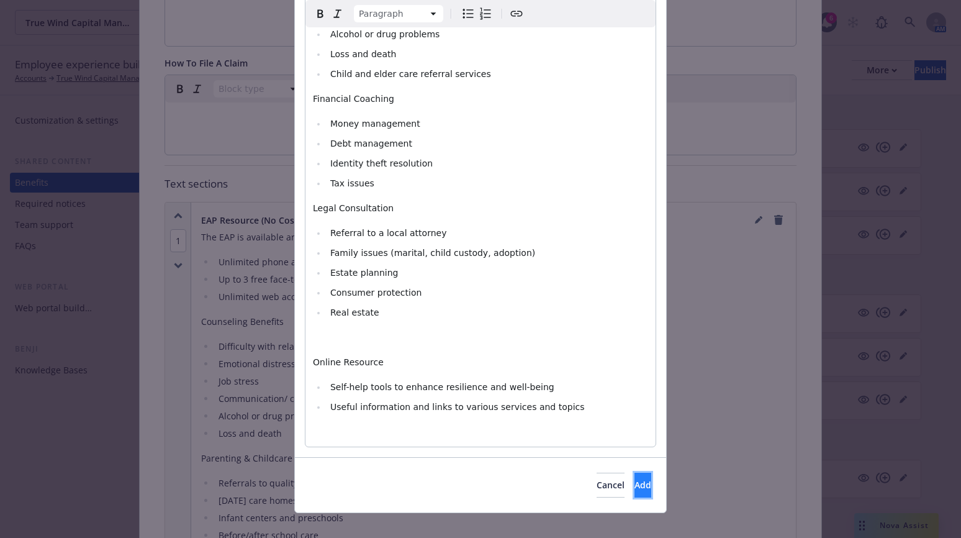
click at [635, 479] on span "Add" at bounding box center [643, 485] width 17 height 12
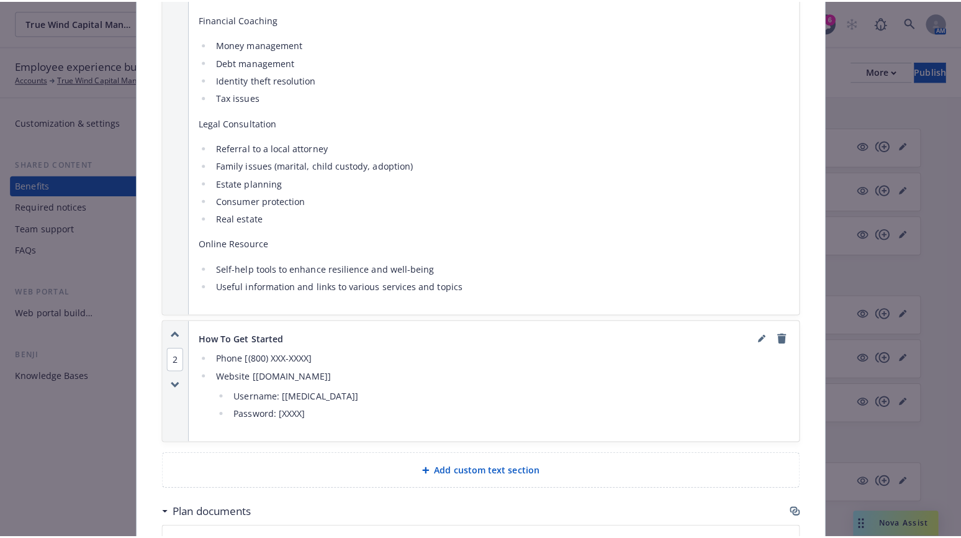
scroll to position [969, 0]
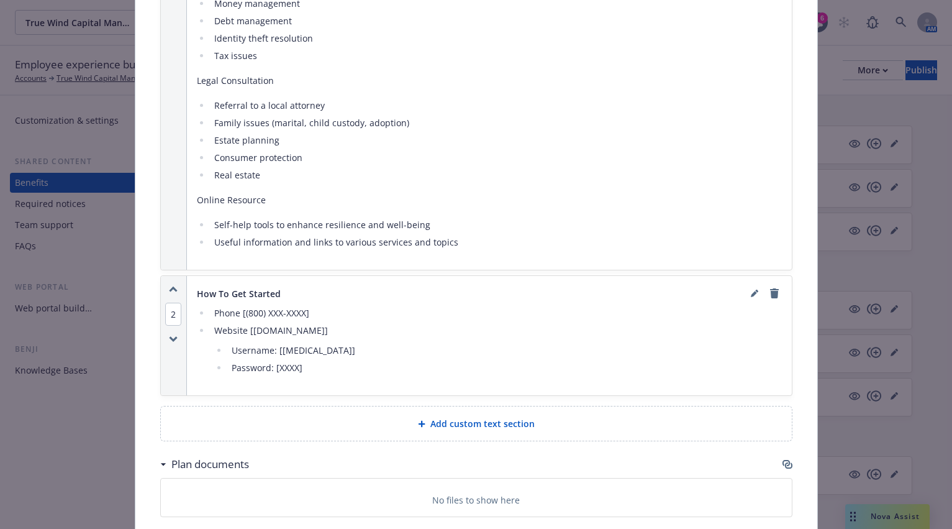
click at [312, 312] on li "Phone [(800) XXX-XXXX]" at bounding box center [496, 313] width 571 height 15
click at [751, 293] on icon "editPencil" at bounding box center [754, 294] width 6 height 6
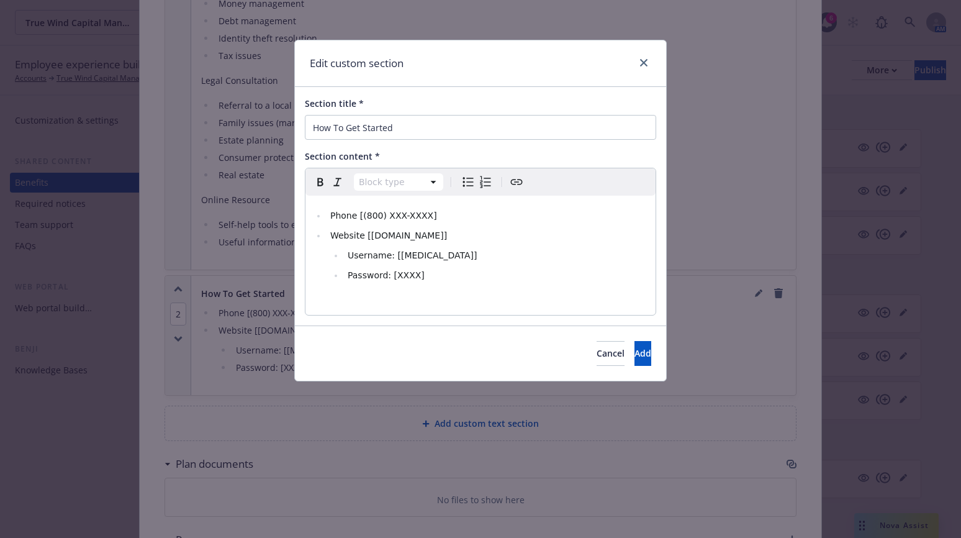
select select
drag, startPoint x: 424, startPoint y: 217, endPoint x: 360, endPoint y: 216, distance: 64.6
click at [360, 216] on li "Phone [(800) XXX-XXXX]" at bounding box center [488, 215] width 322 height 15
drag, startPoint x: 424, startPoint y: 232, endPoint x: 363, endPoint y: 232, distance: 61.5
click at [363, 232] on li "Website [[DOMAIN_NAME]]" at bounding box center [488, 235] width 322 height 15
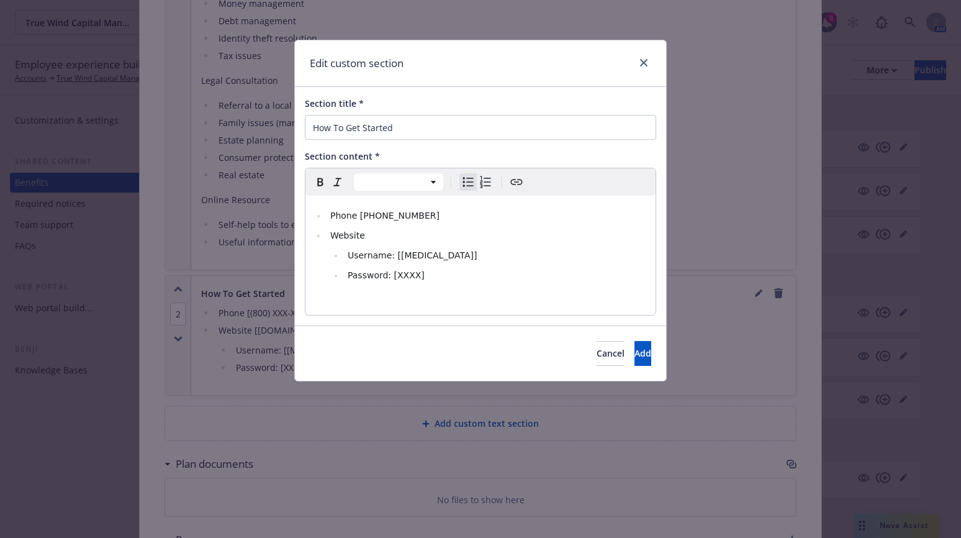
click at [519, 183] on icon "Create link" at bounding box center [517, 182] width 12 height 6
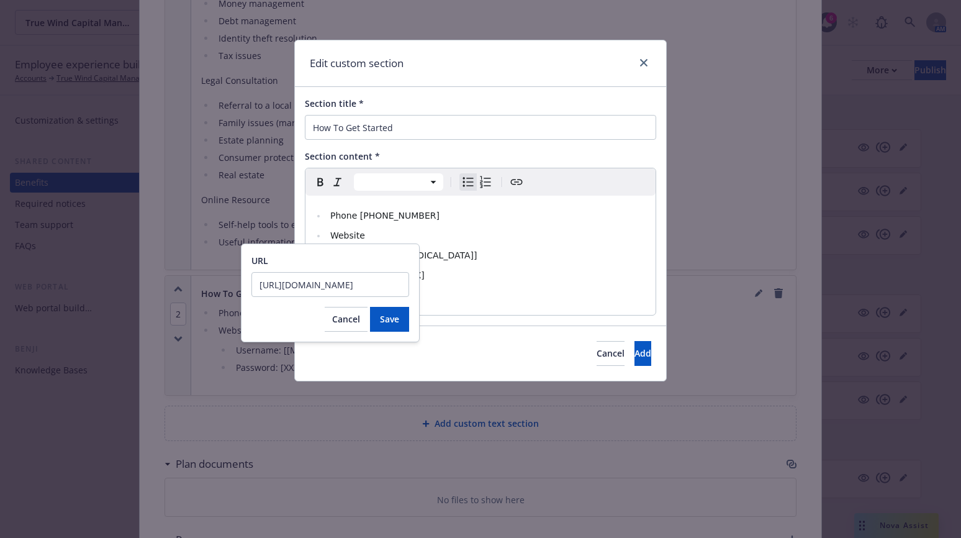
scroll to position [0, 66]
type input "[URL][DOMAIN_NAME]"
